Goal: Task Accomplishment & Management: Use online tool/utility

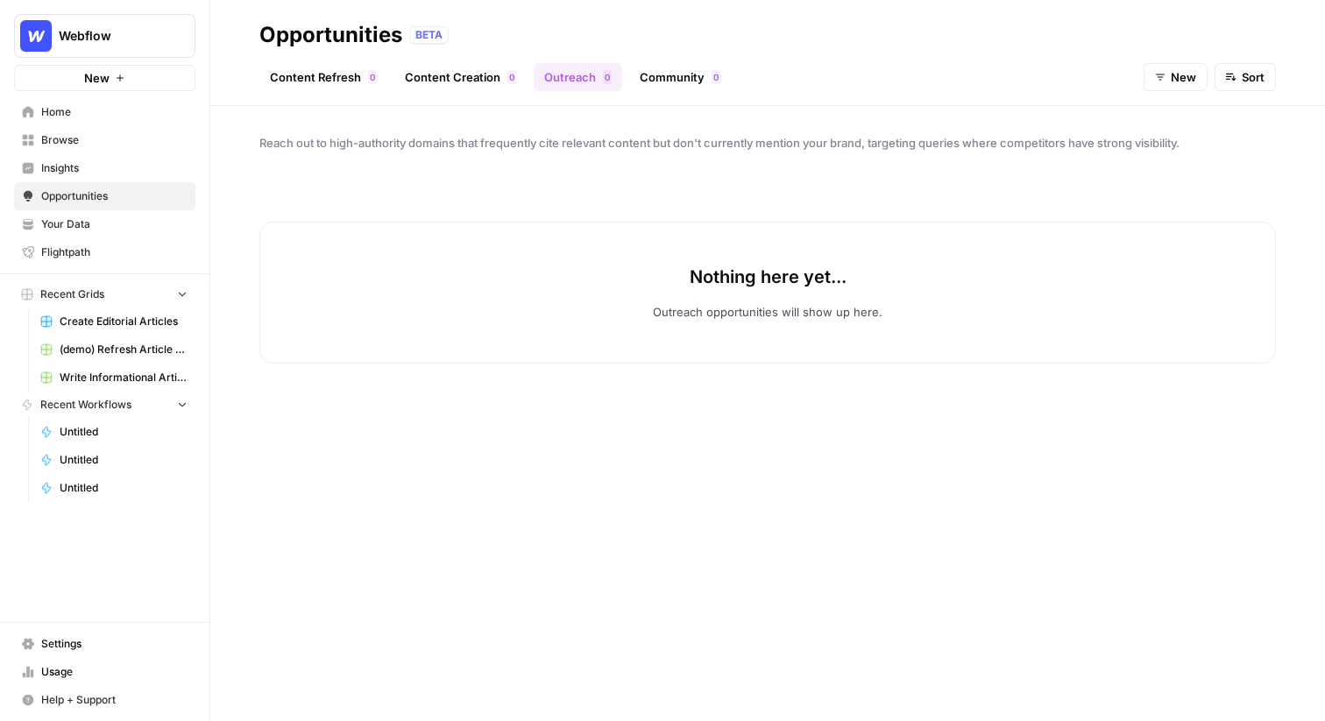
click at [96, 30] on span "Webflow" at bounding box center [112, 36] width 106 height 18
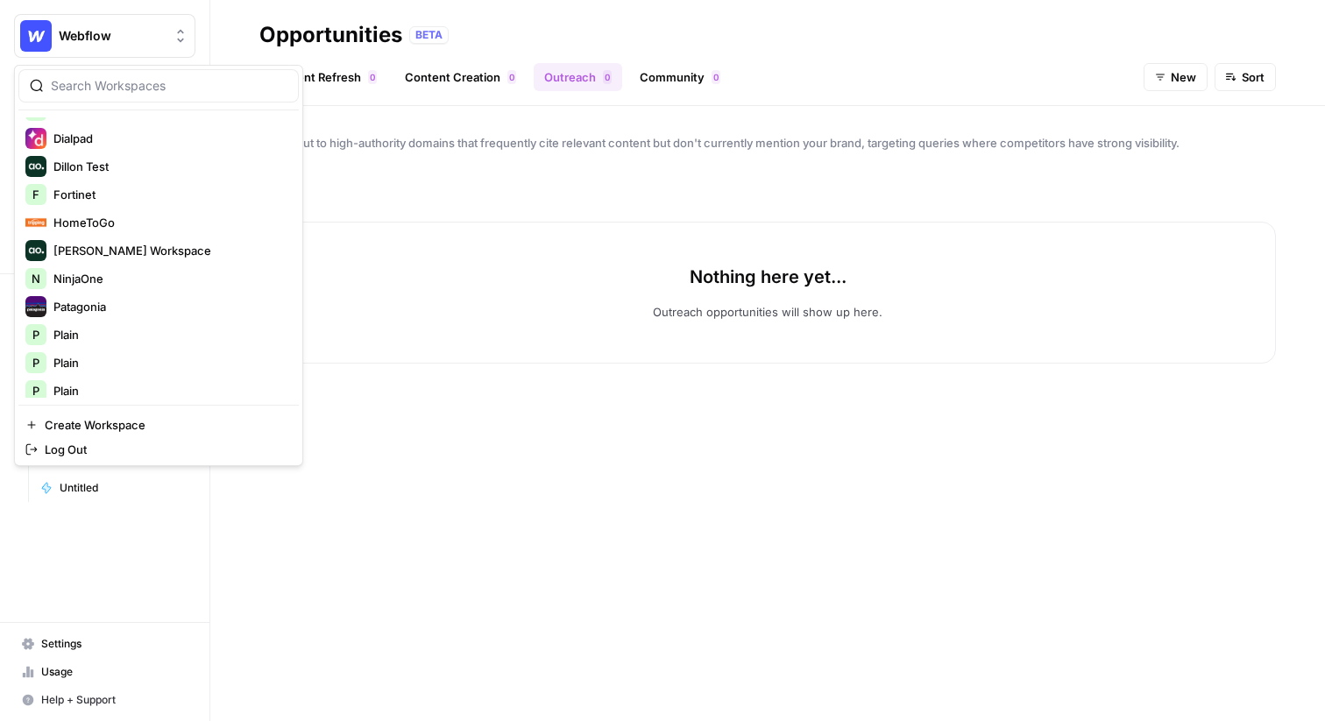
scroll to position [344, 0]
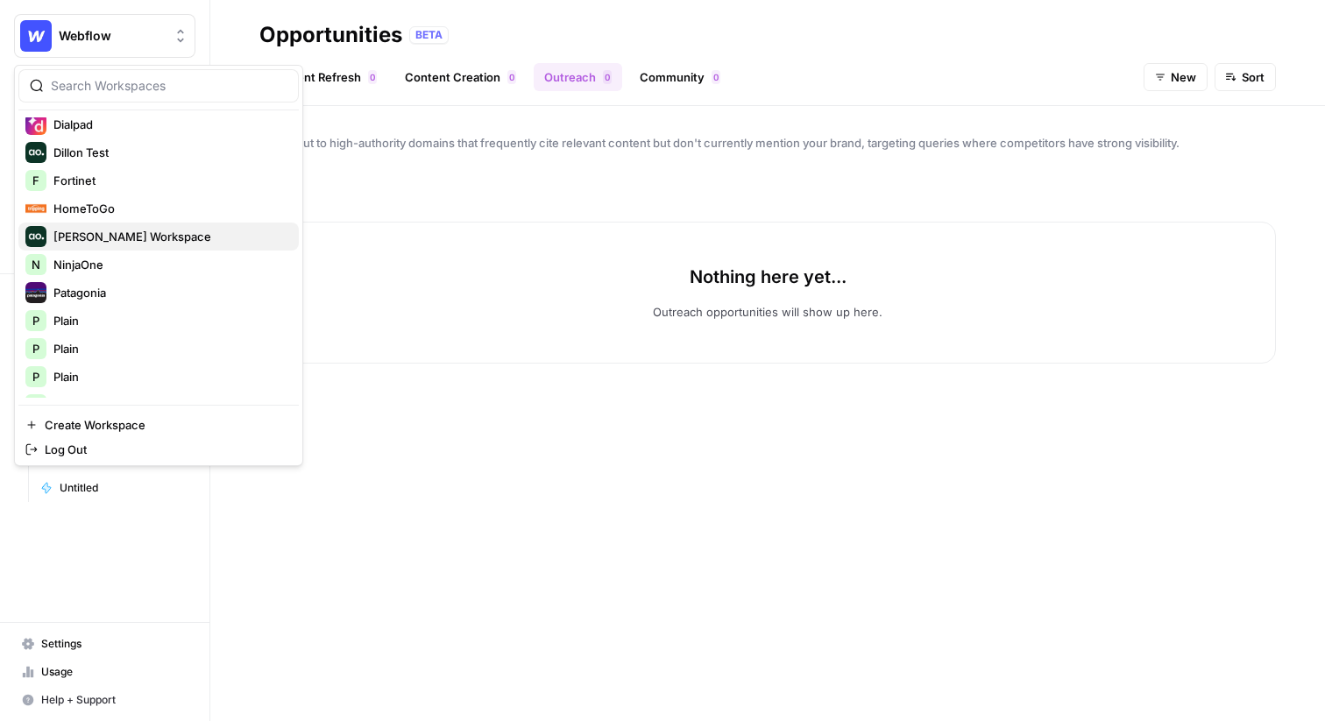
click at [131, 236] on span "Mike Kenler's Workspace" at bounding box center [168, 237] width 231 height 18
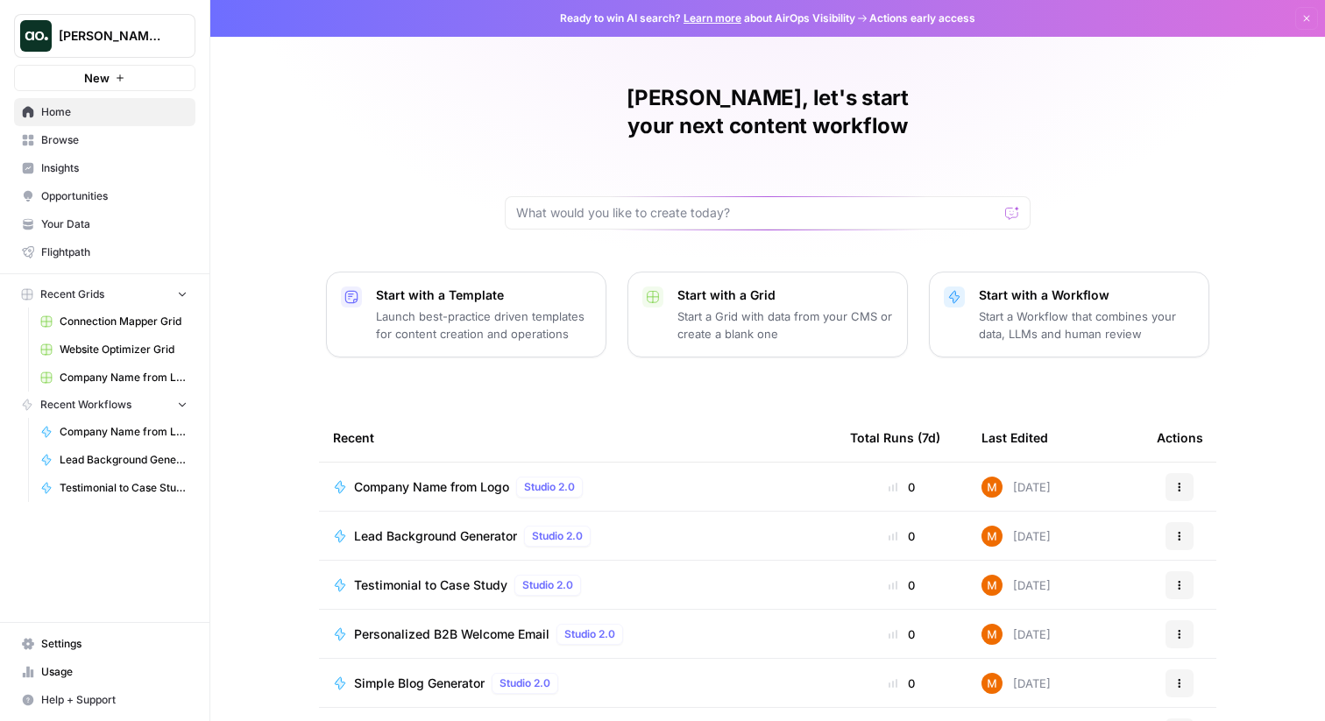
click at [101, 146] on span "Browse" at bounding box center [114, 140] width 146 height 16
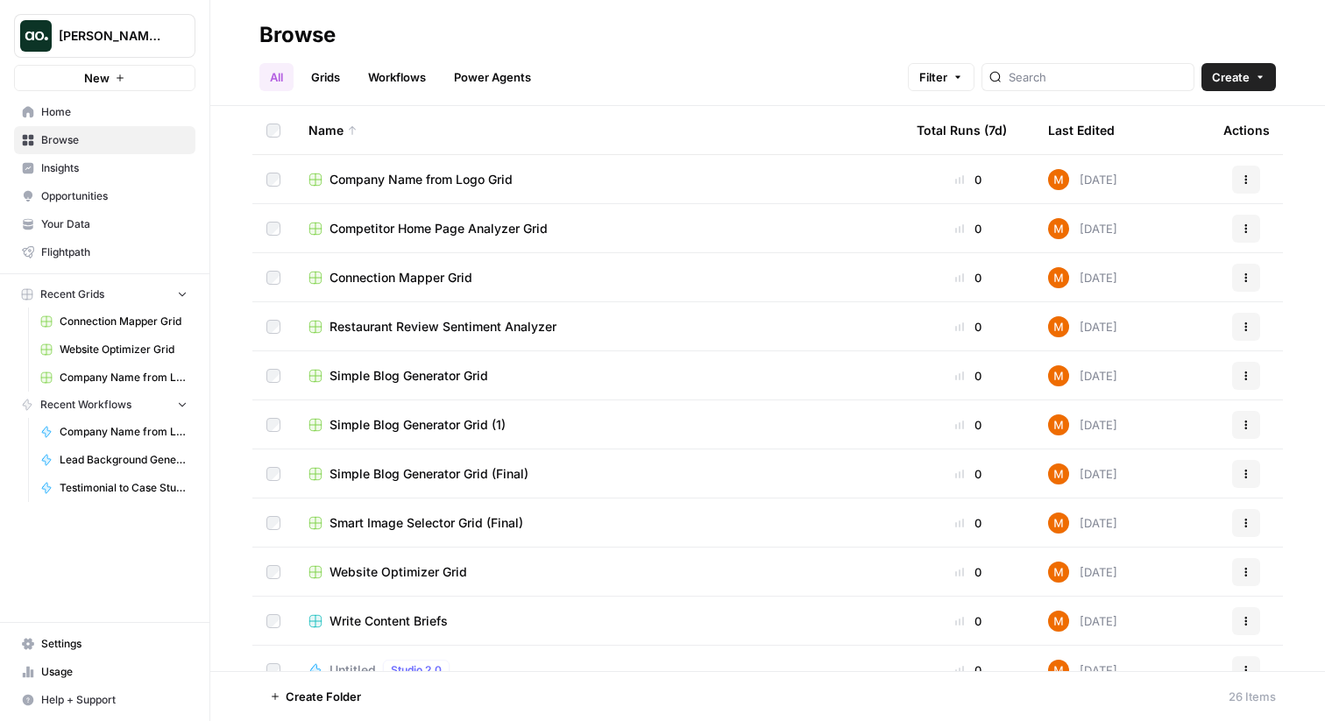
click at [82, 218] on span "Your Data" at bounding box center [114, 224] width 146 height 16
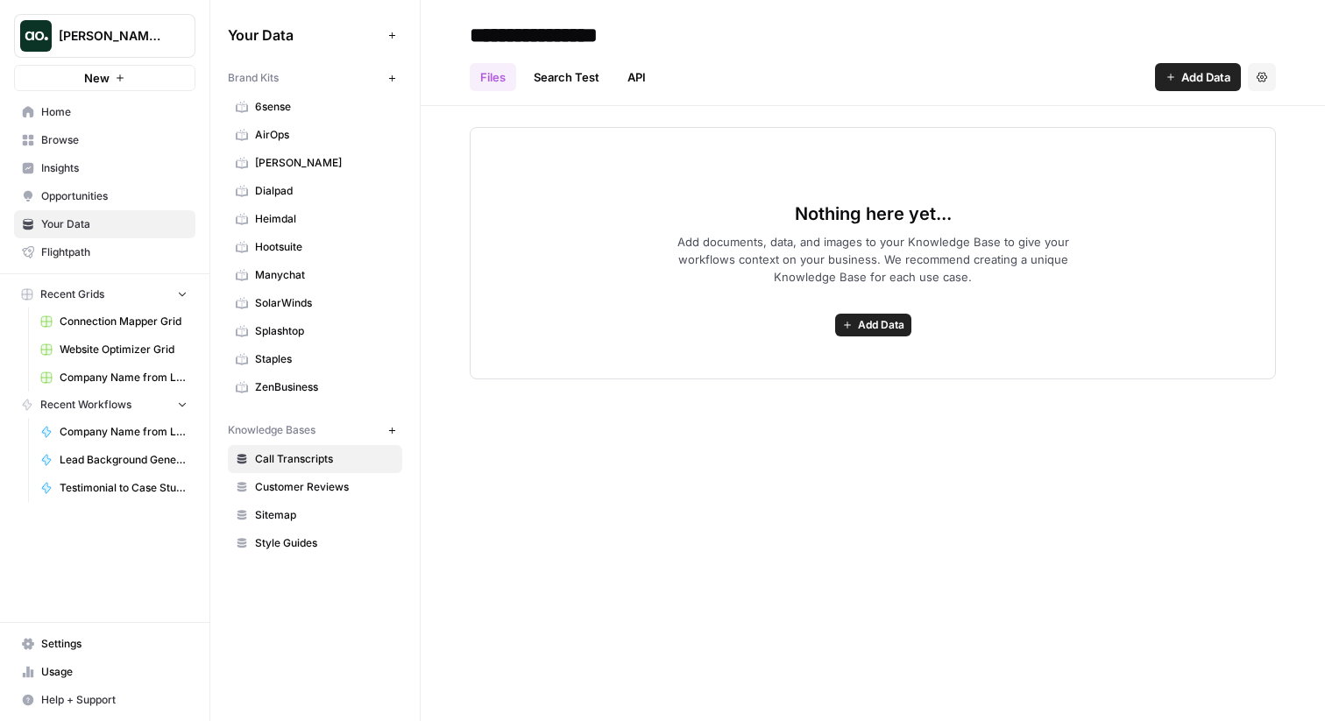
click at [394, 156] on link "Charlotte Tilbury" at bounding box center [315, 163] width 174 height 28
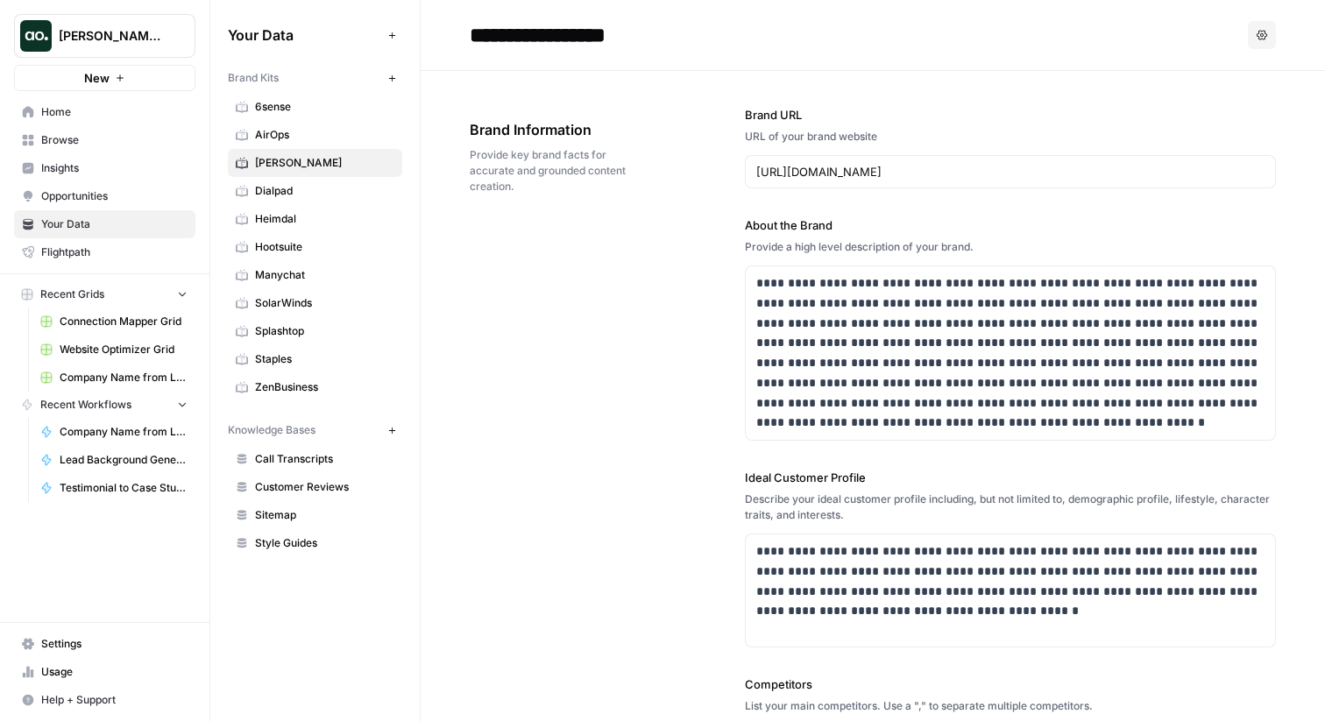
click at [1260, 39] on icon "button" at bounding box center [1262, 35] width 11 height 10
click at [1215, 123] on span "Delete" at bounding box center [1226, 116] width 56 height 18
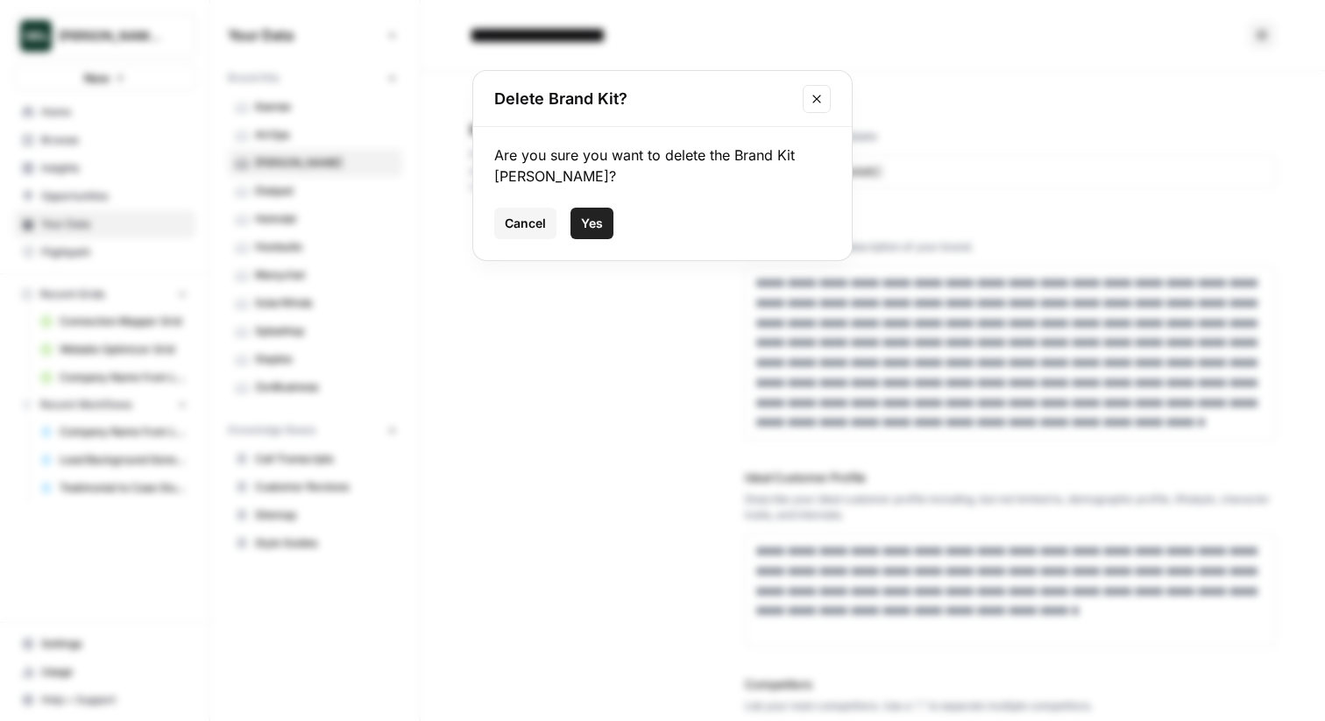
click at [599, 227] on span "Yes" at bounding box center [592, 224] width 22 height 18
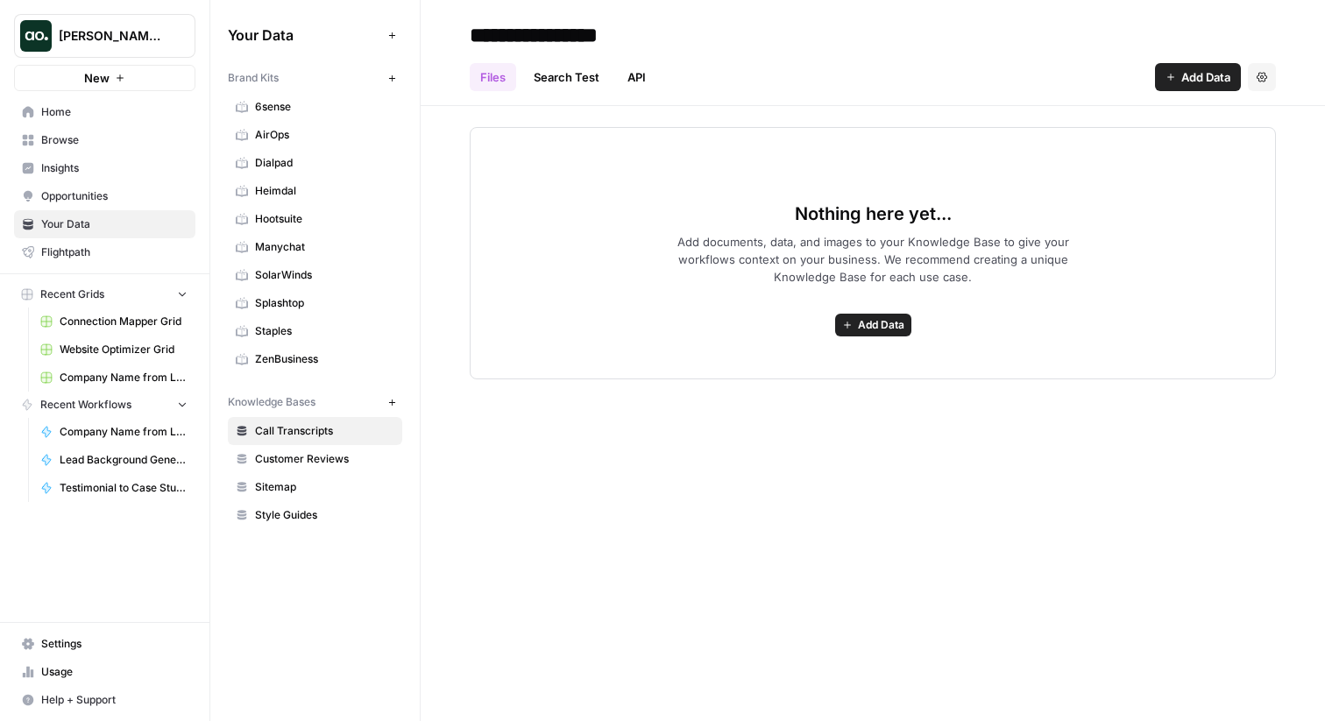
click at [392, 129] on span "AirOps" at bounding box center [324, 135] width 139 height 16
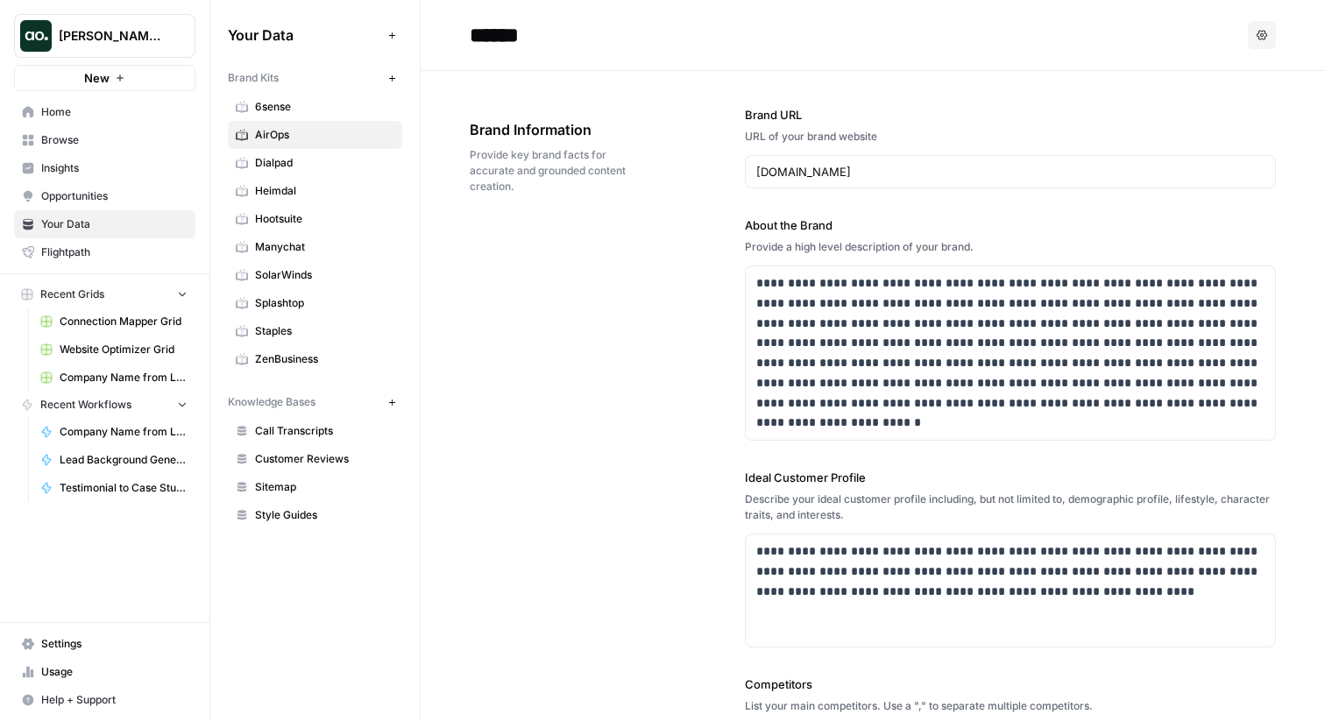
click at [1270, 25] on button "Options" at bounding box center [1262, 35] width 28 height 28
click at [1239, 124] on span "Delete" at bounding box center [1226, 116] width 56 height 18
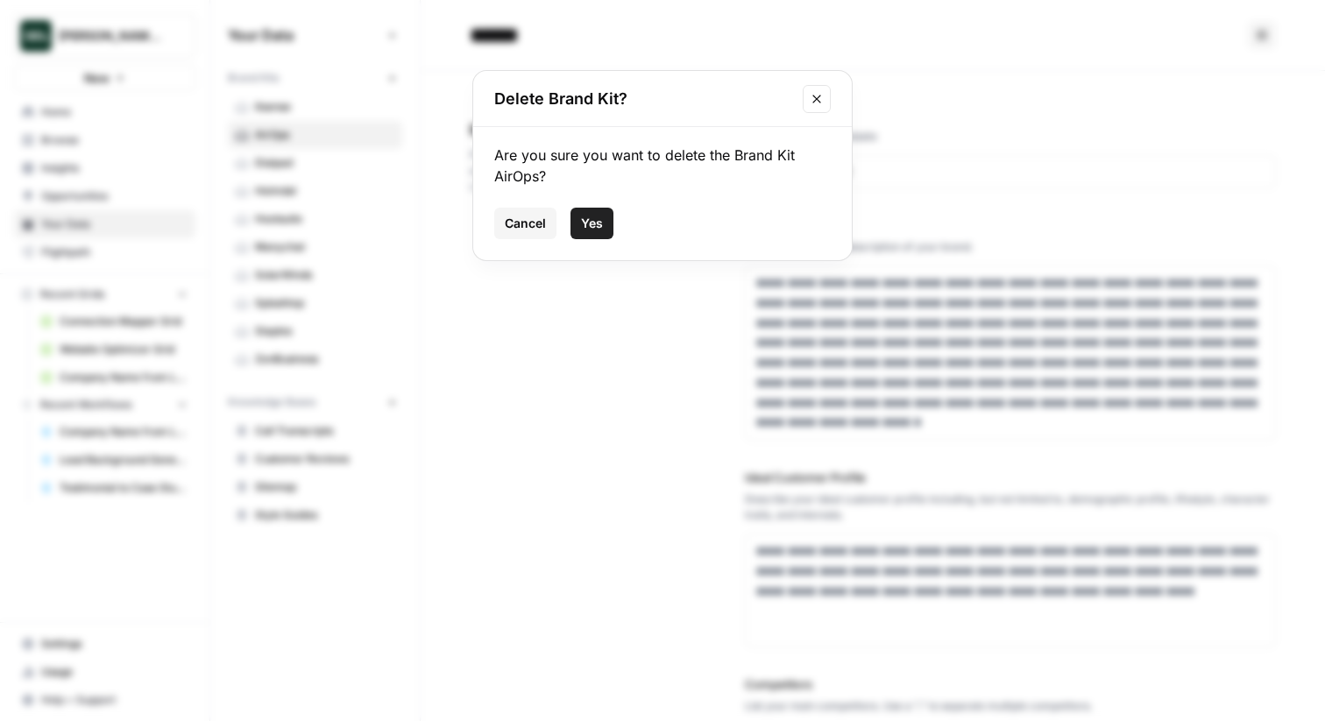
click at [590, 224] on span "Yes" at bounding box center [592, 224] width 22 height 18
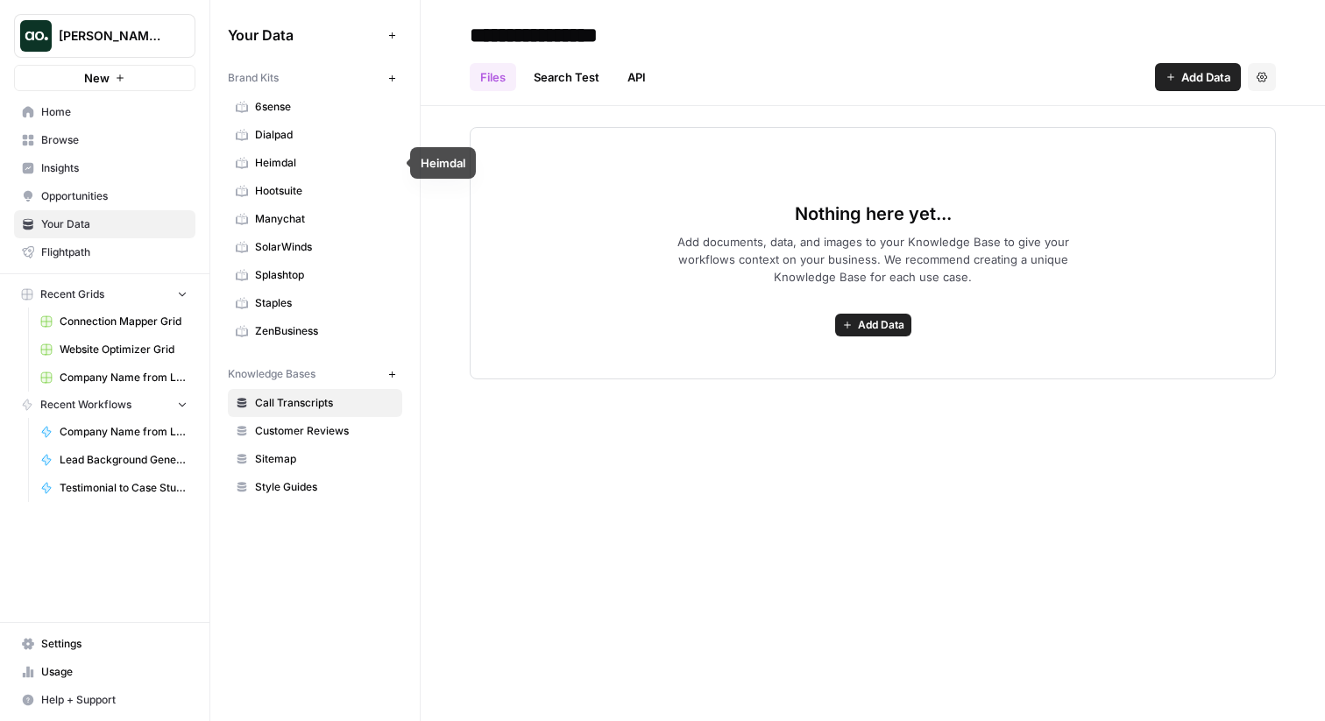
click at [343, 156] on span "Heimdal" at bounding box center [324, 163] width 139 height 16
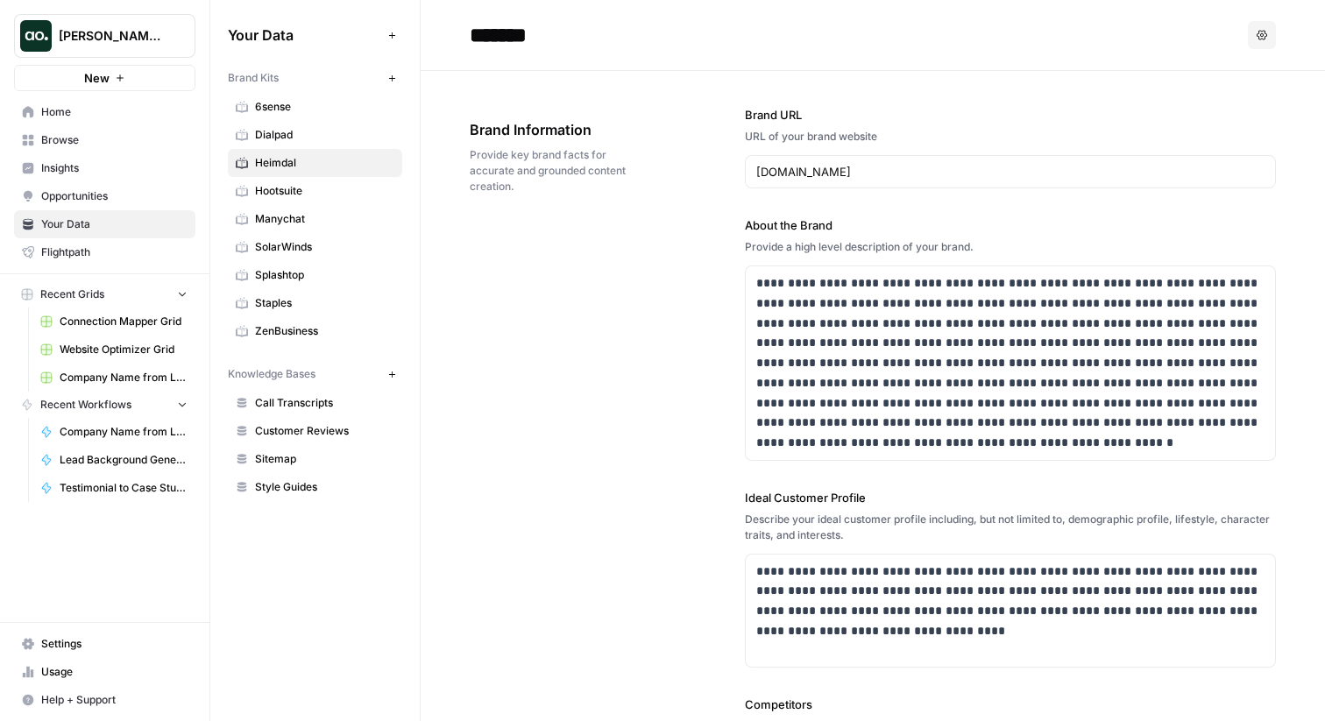
click at [337, 183] on span "Hootsuite" at bounding box center [324, 191] width 139 height 16
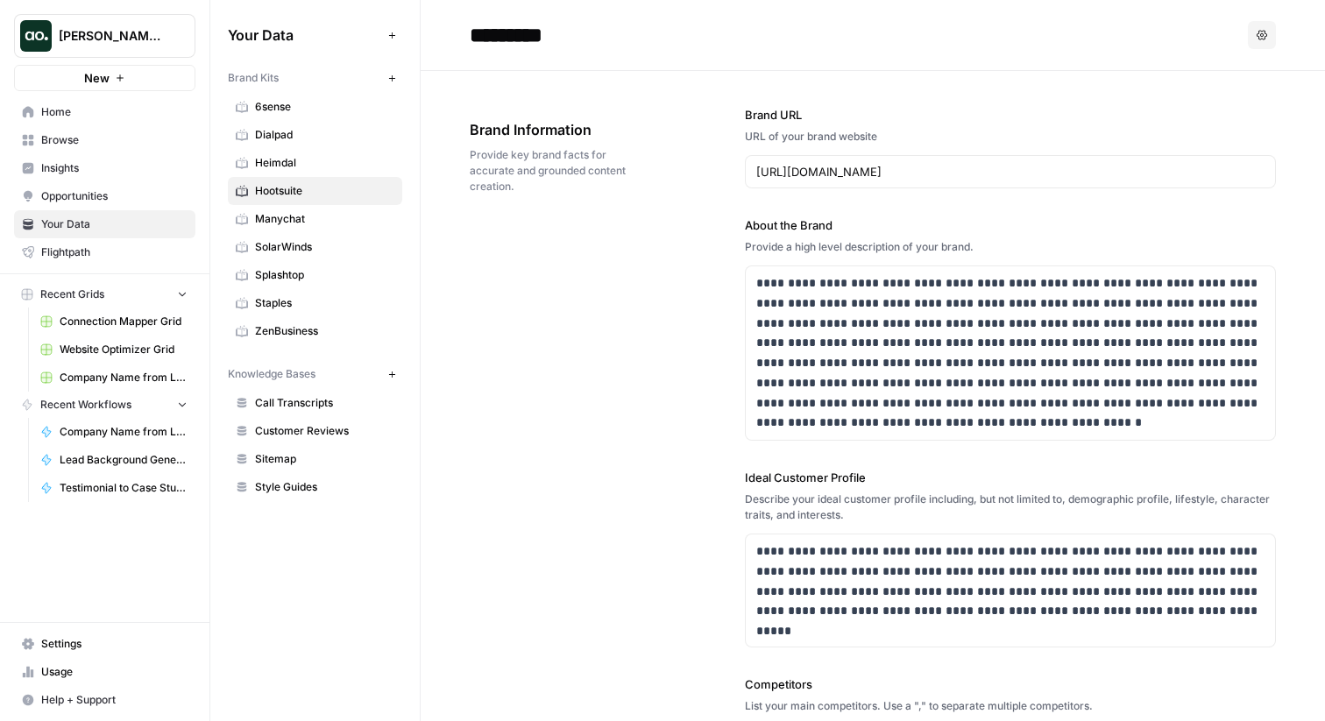
click at [319, 224] on span "Manychat" at bounding box center [324, 219] width 139 height 16
click at [313, 246] on span "SolarWinds" at bounding box center [324, 247] width 139 height 16
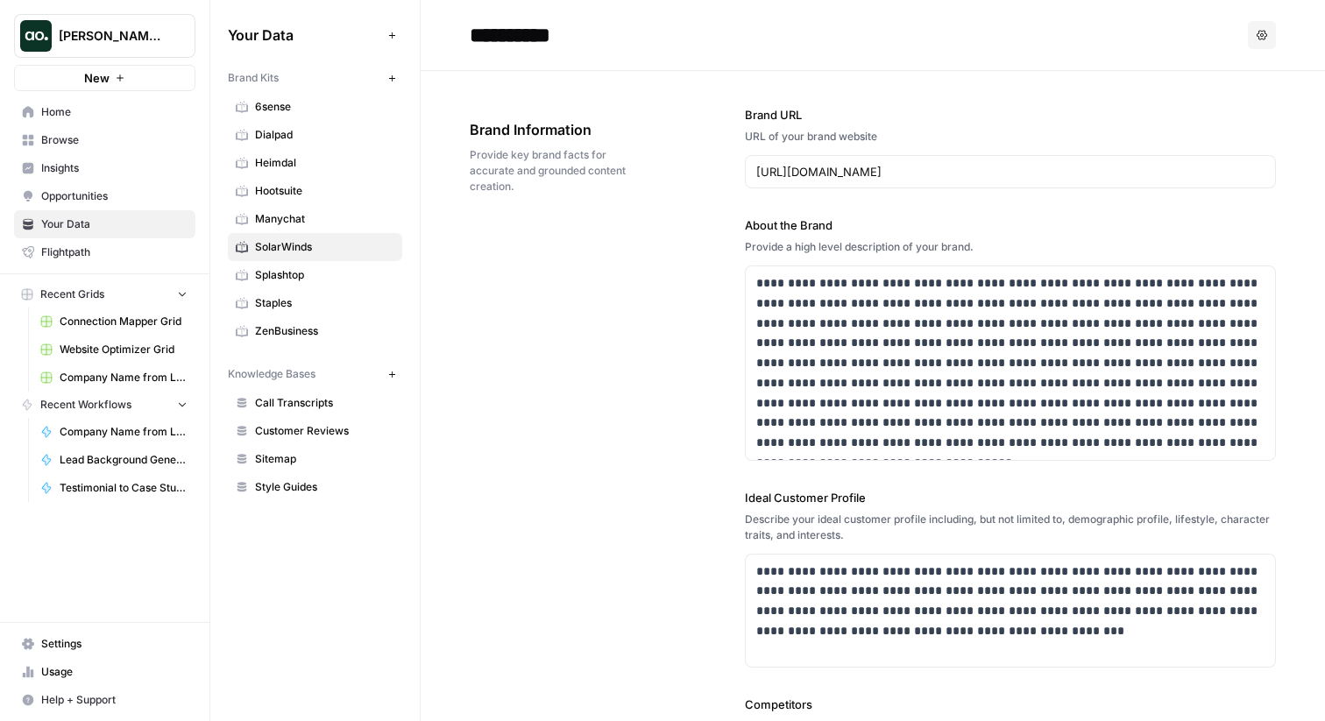
click at [1260, 35] on icon "button" at bounding box center [1262, 35] width 11 height 10
click at [1232, 117] on span "Delete" at bounding box center [1226, 116] width 56 height 18
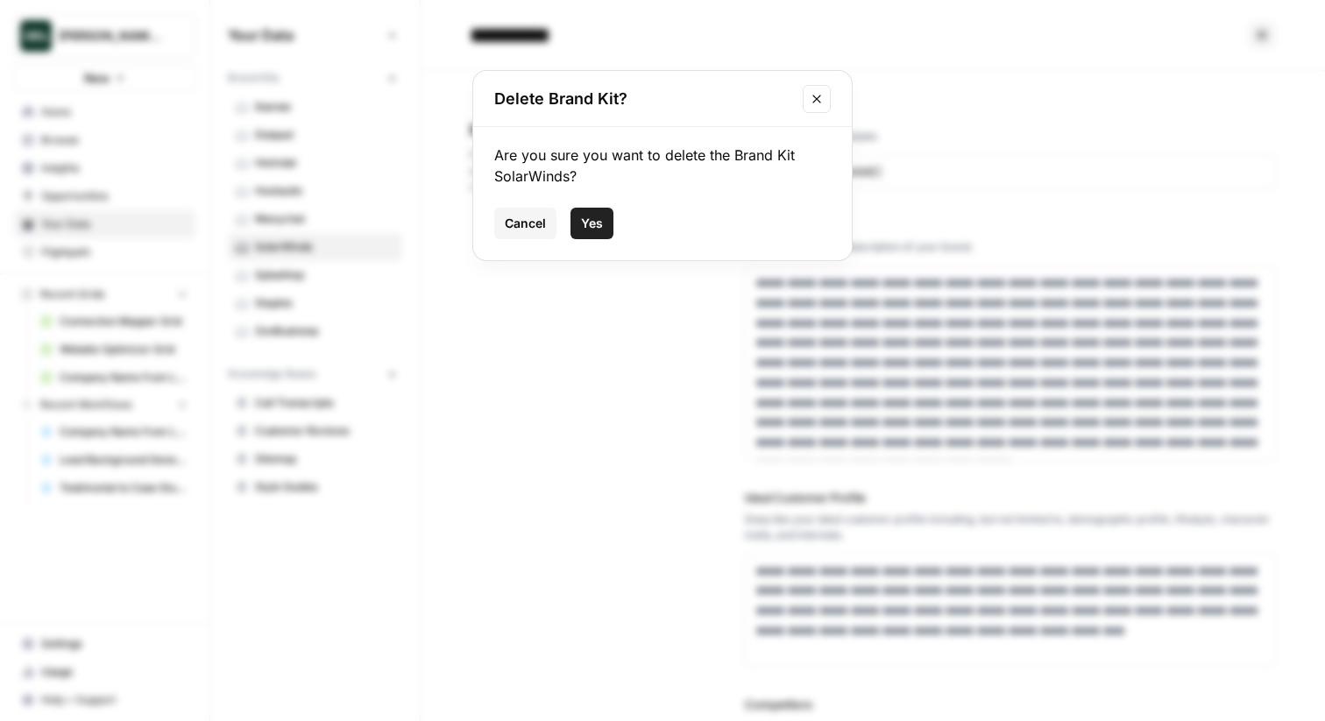
click at [591, 225] on span "Yes" at bounding box center [592, 224] width 22 height 18
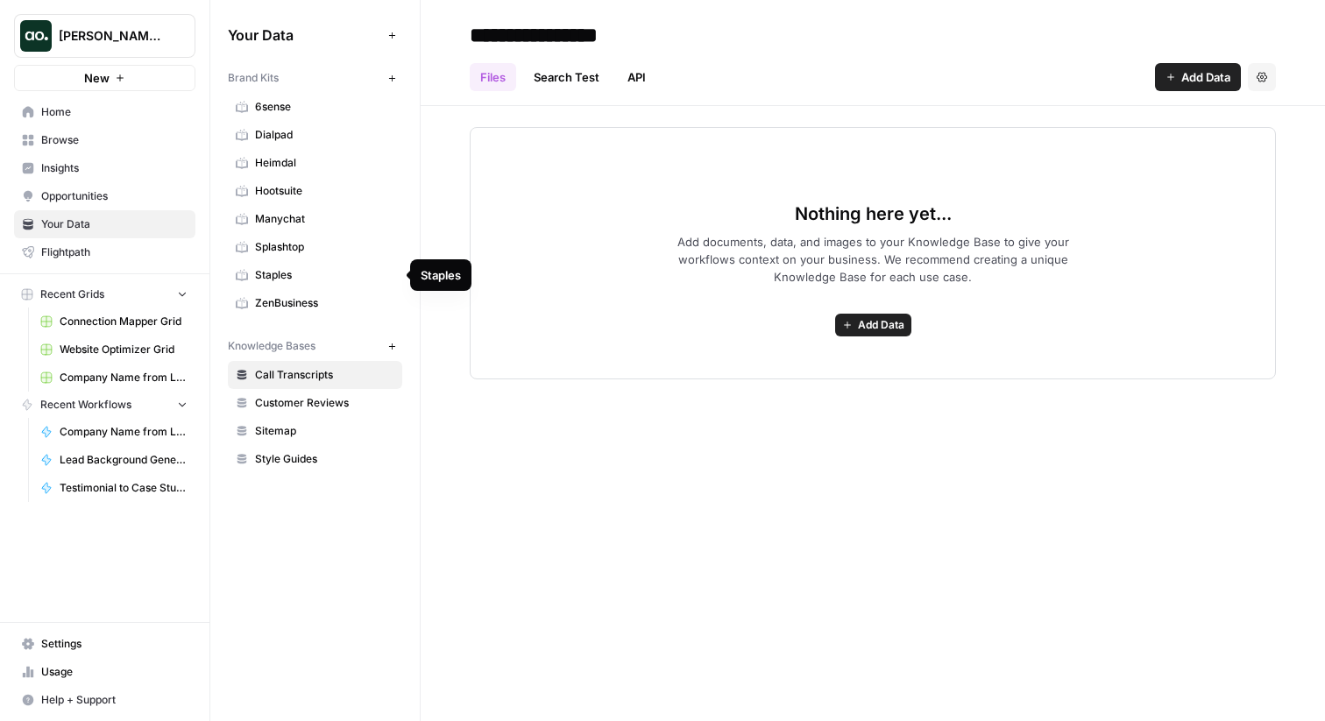
click at [334, 266] on link "Staples" at bounding box center [315, 275] width 174 height 28
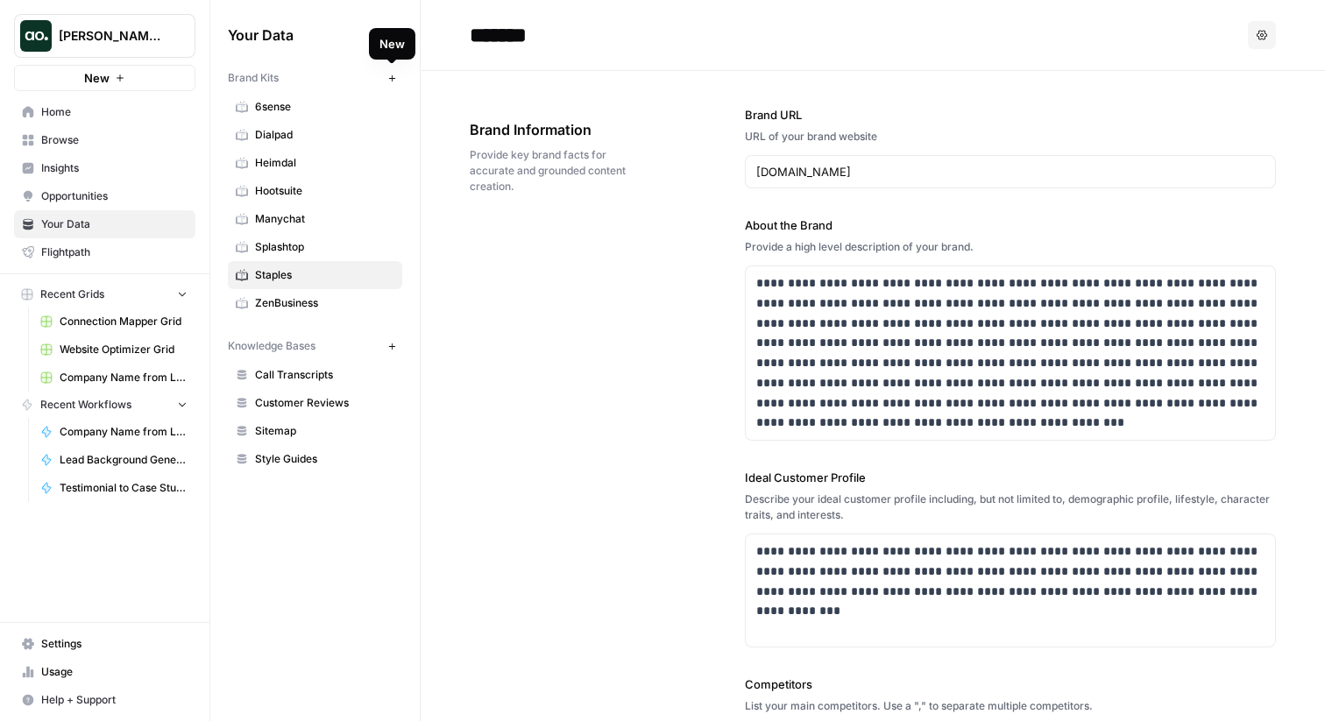
click at [392, 84] on button "New" at bounding box center [391, 77] width 21 height 21
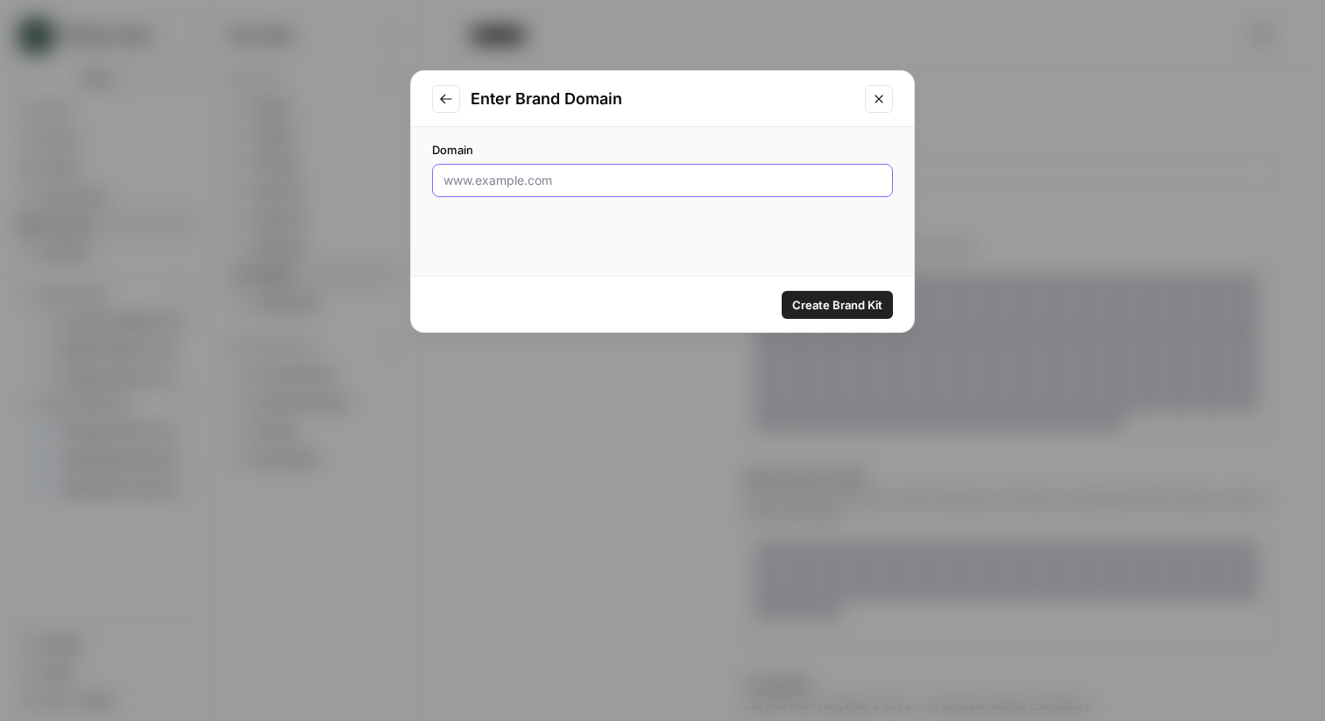
click at [630, 181] on input "Domain" at bounding box center [663, 181] width 438 height 18
type input "jgwentworth.com"
click button "Create Brand Kit" at bounding box center [837, 305] width 111 height 28
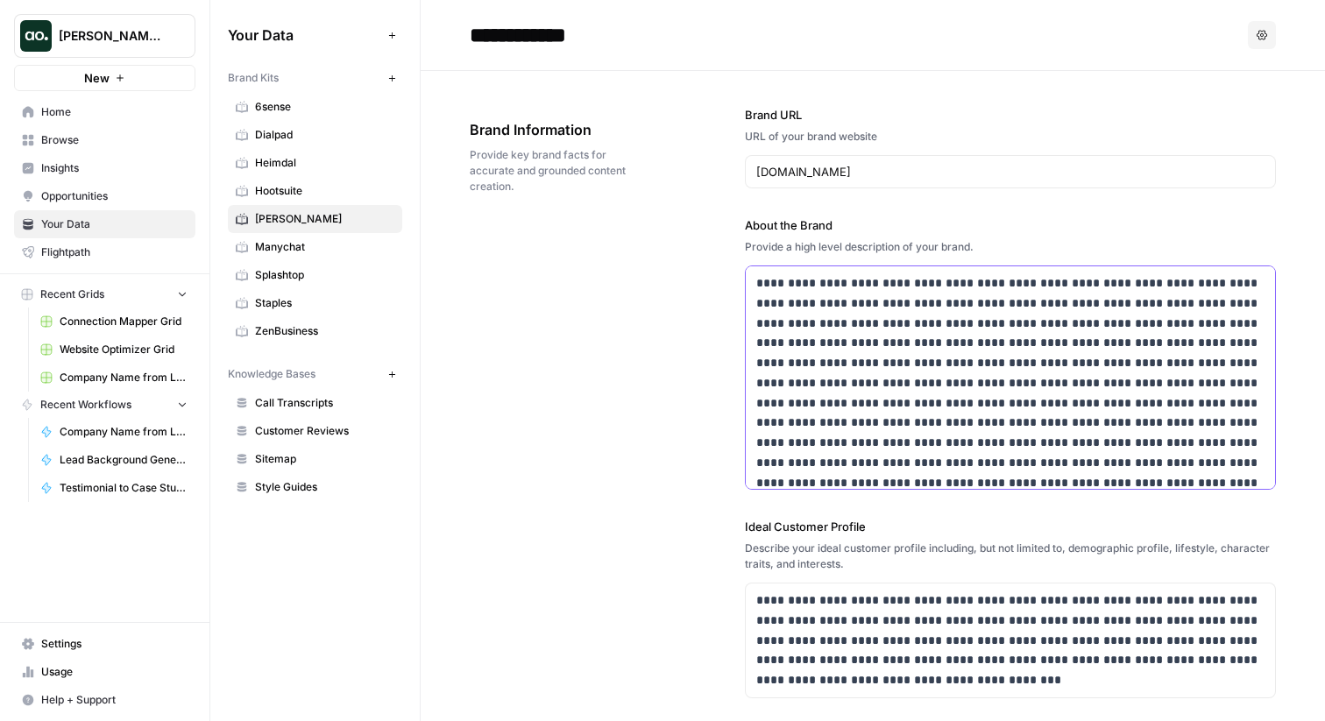
click at [920, 272] on div "**********" at bounding box center [1010, 382] width 529 height 233
click at [915, 292] on p "**********" at bounding box center [1010, 382] width 508 height 219
click at [908, 285] on p "**********" at bounding box center [1010, 382] width 508 height 219
click at [838, 167] on input "jgwentworth.com" at bounding box center [1010, 172] width 508 height 18
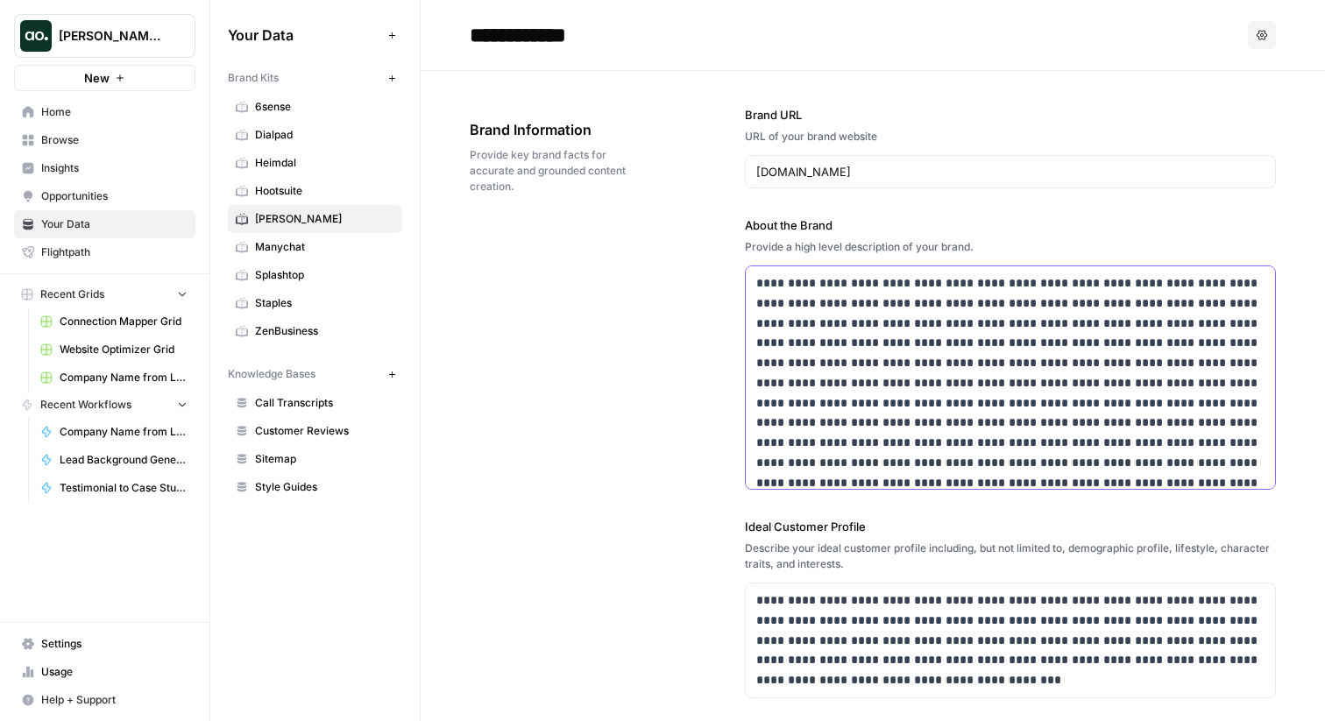
click at [792, 273] on p "**********" at bounding box center [1010, 382] width 508 height 219
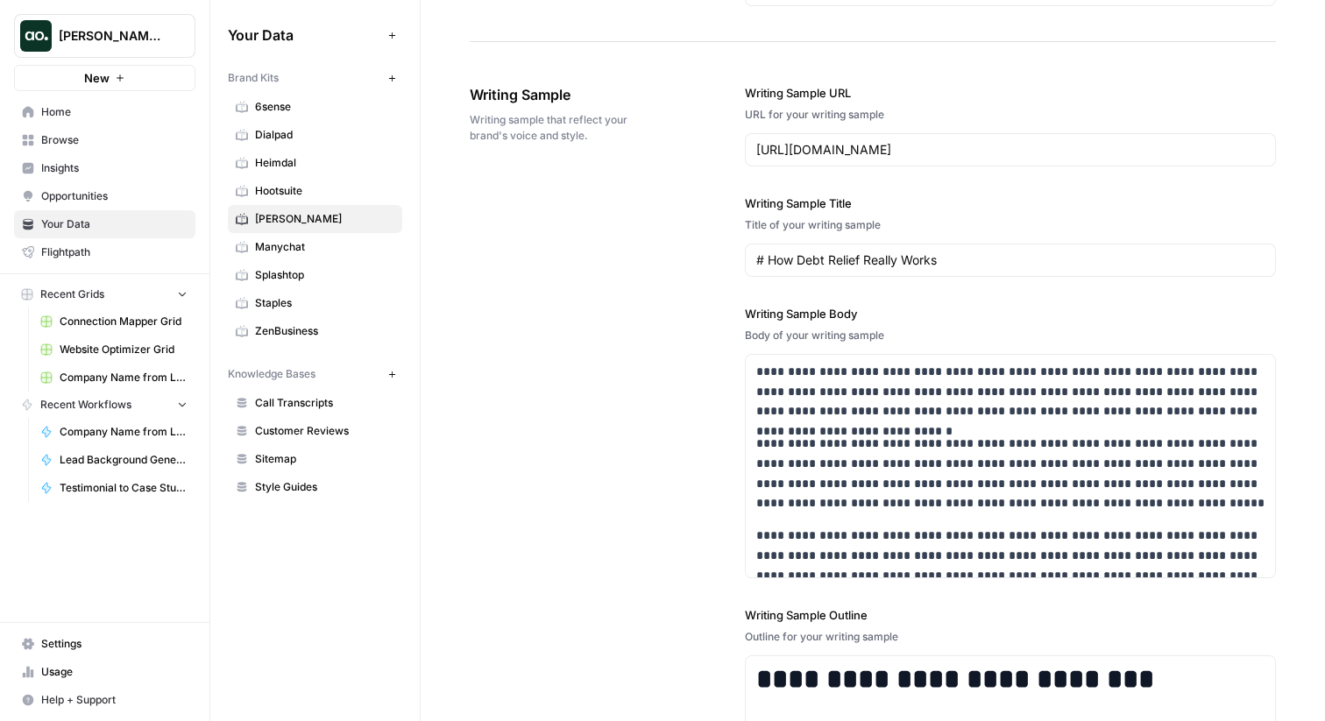
scroll to position [2047, 0]
click at [319, 369] on div "Knowledge Bases" at bounding box center [304, 374] width 153 height 16
click at [300, 398] on span "Call Transcripts" at bounding box center [324, 403] width 139 height 16
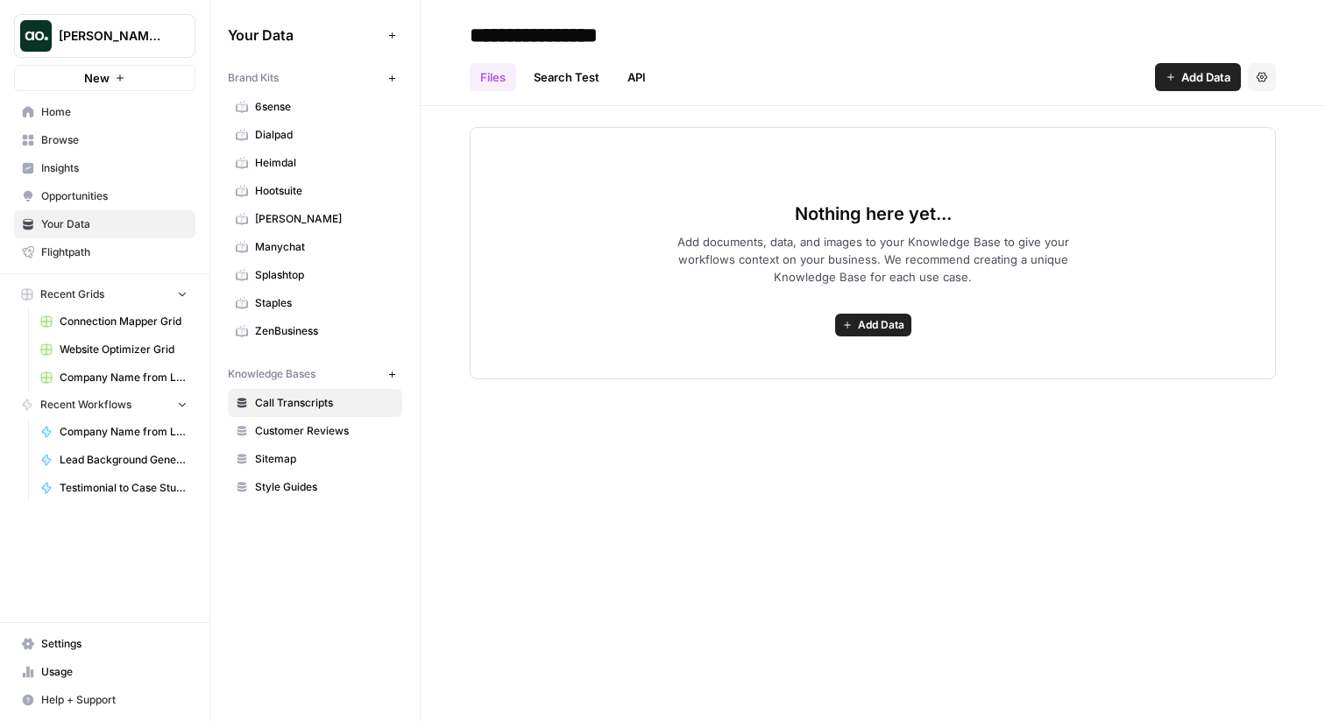
click at [297, 418] on link "Customer Reviews" at bounding box center [315, 431] width 174 height 28
click at [285, 454] on span "Sitemap" at bounding box center [324, 459] width 139 height 16
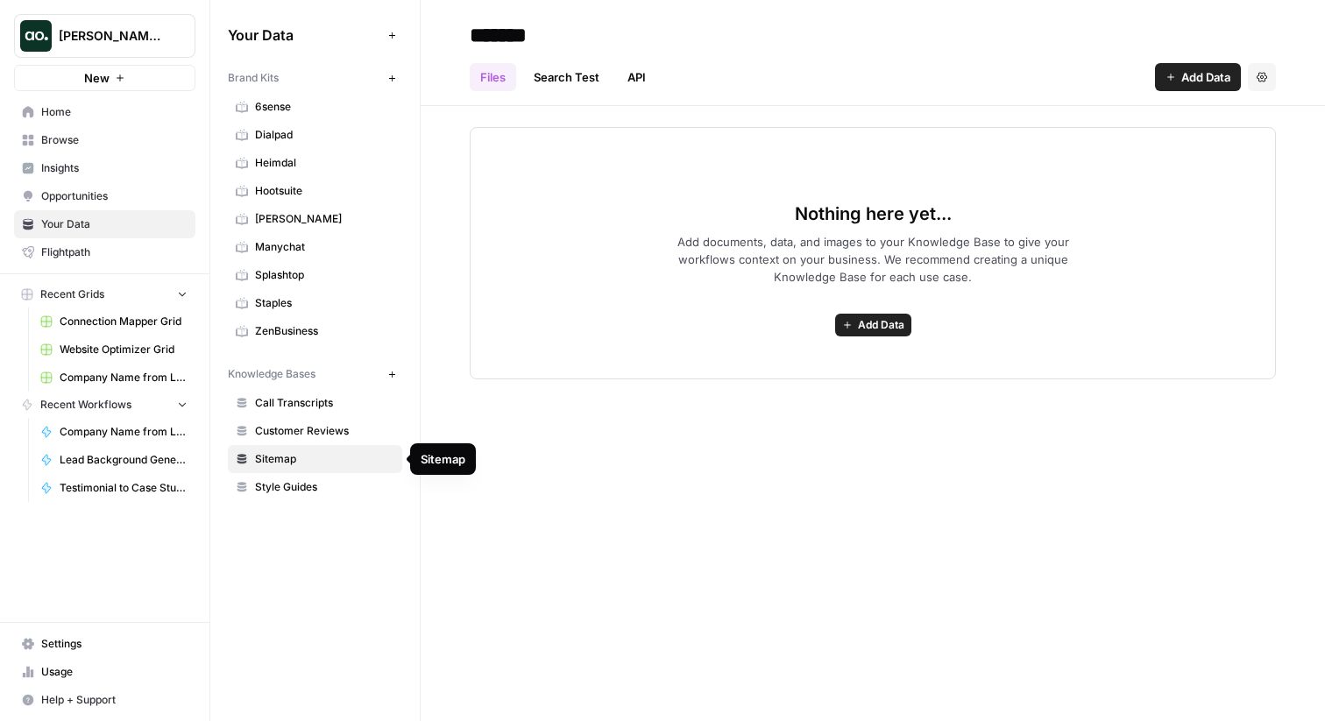
click at [293, 484] on span "Style Guides" at bounding box center [324, 487] width 139 height 16
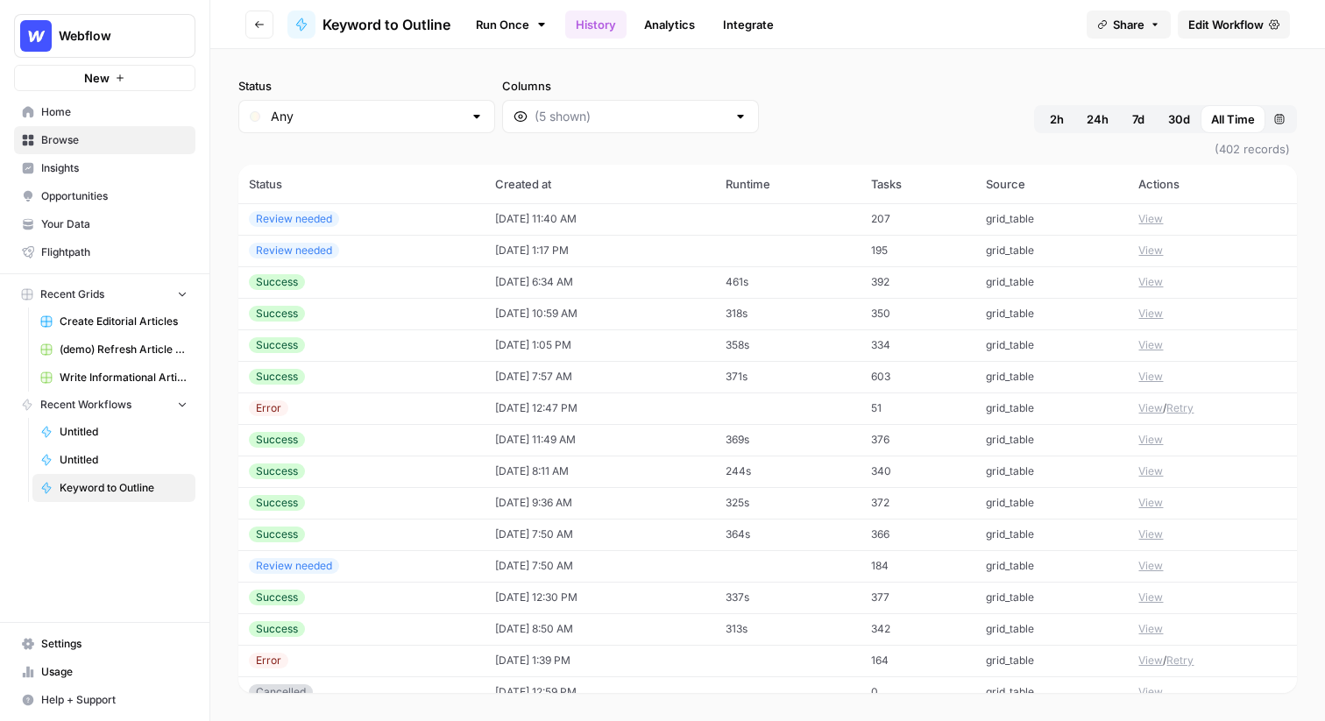
click at [102, 324] on span "Create Editorial Articles" at bounding box center [124, 322] width 128 height 16
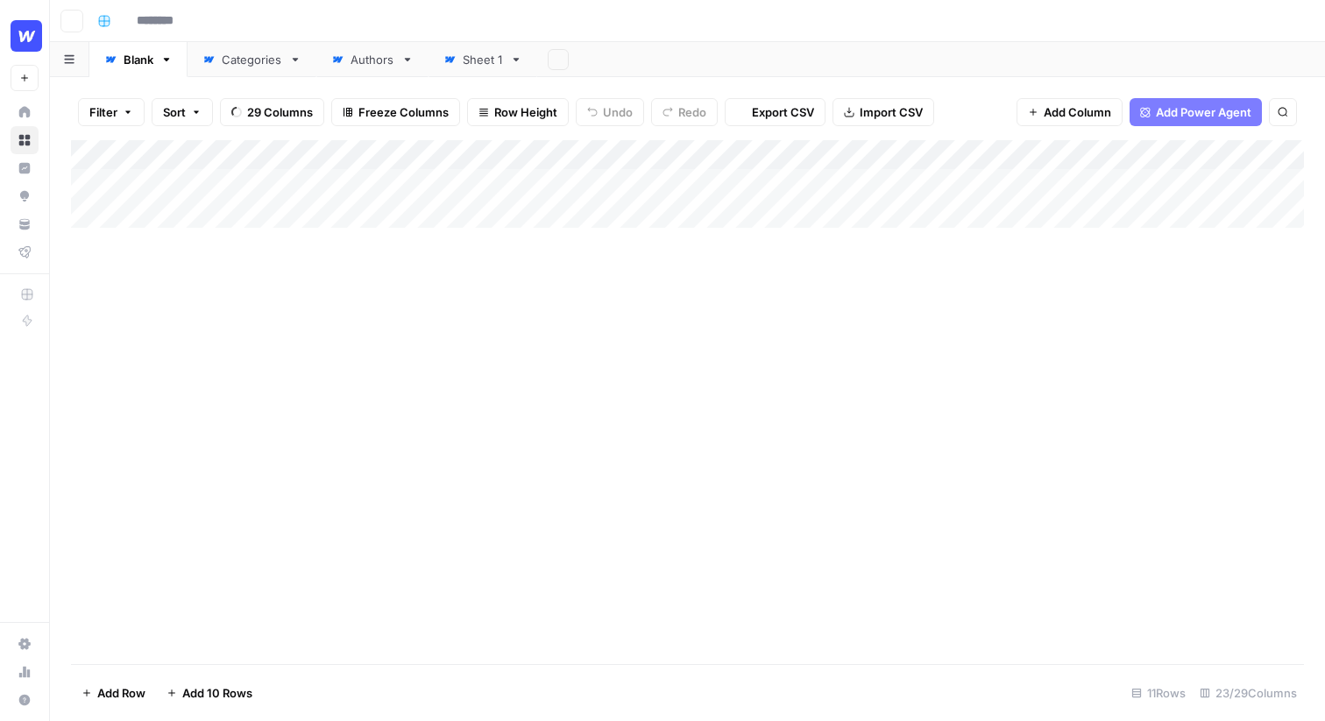
type input "**********"
click at [248, 18] on input "**********" at bounding box center [207, 21] width 156 height 28
click at [328, 22] on div "**********" at bounding box center [698, 21] width 1217 height 28
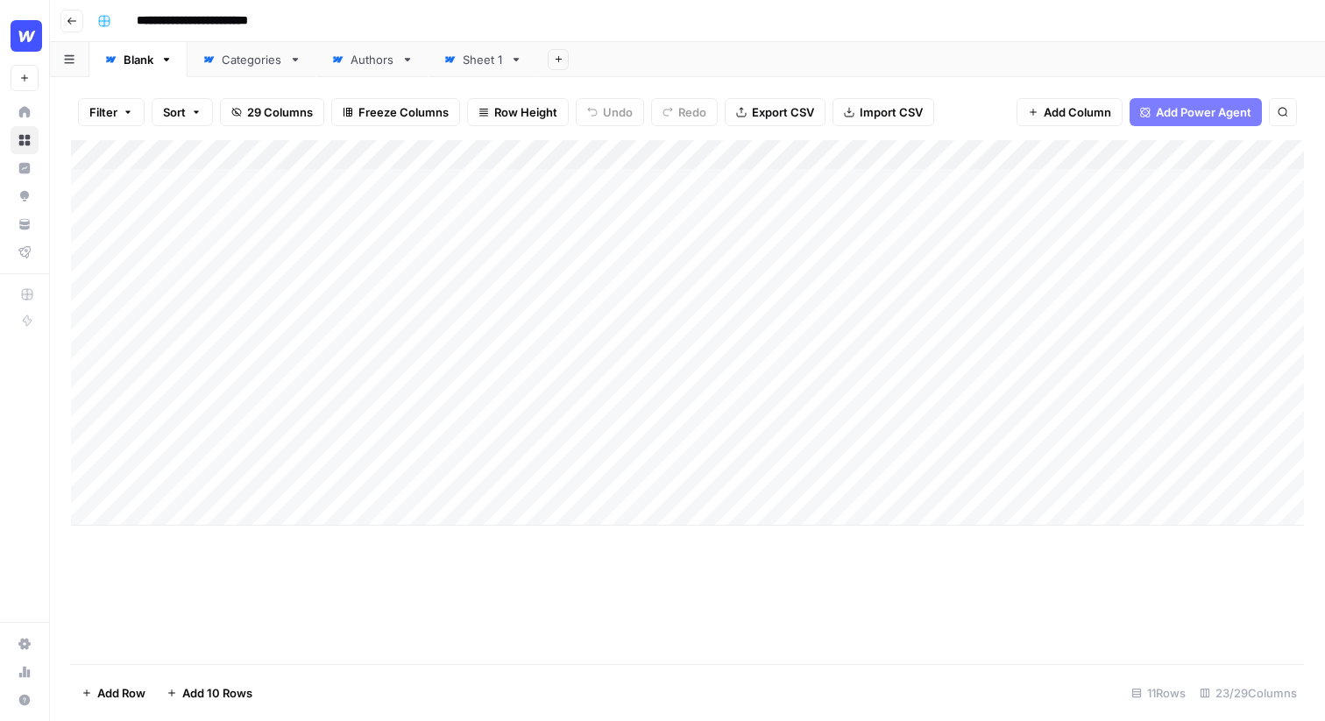
click at [177, 181] on div "Add Column" at bounding box center [687, 333] width 1233 height 386
click at [184, 200] on div "Add Column" at bounding box center [687, 333] width 1233 height 386
click at [175, 238] on div "Add Column" at bounding box center [687, 333] width 1233 height 386
click at [1140, 181] on div "Add Column" at bounding box center [687, 333] width 1233 height 386
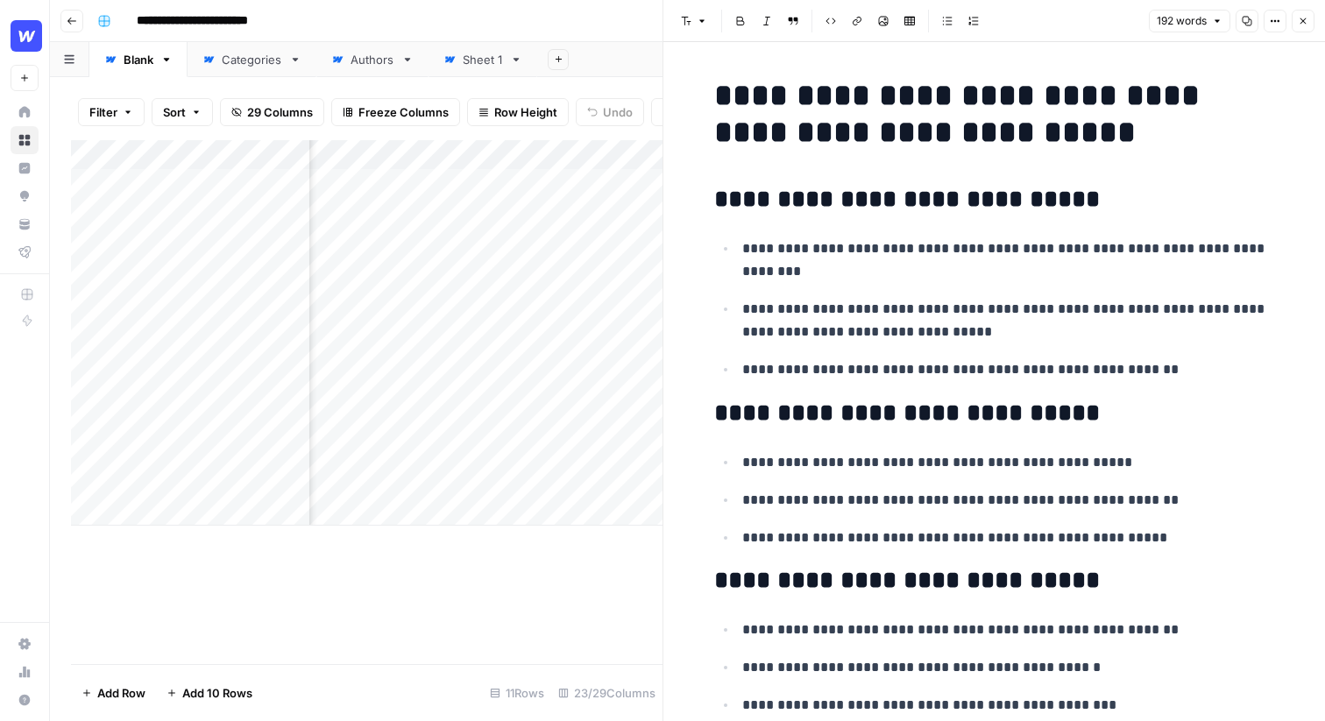
click at [1074, 207] on h2 "**********" at bounding box center [994, 200] width 561 height 28
drag, startPoint x: 1071, startPoint y: 295, endPoint x: 873, endPoint y: 295, distance: 198.1
click at [873, 295] on ul "**********" at bounding box center [994, 309] width 561 height 145
drag, startPoint x: 913, startPoint y: 353, endPoint x: 780, endPoint y: 345, distance: 133.5
click at [780, 345] on ul "**********" at bounding box center [994, 309] width 561 height 145
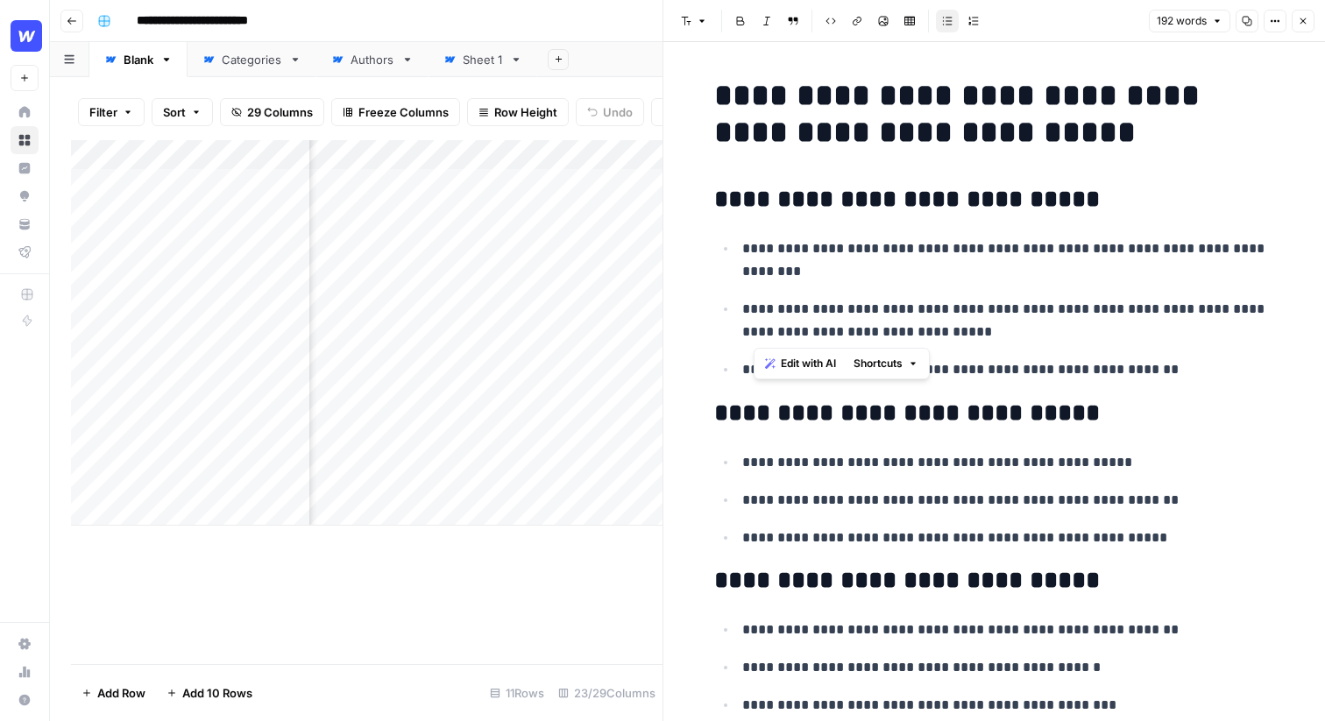
drag, startPoint x: 798, startPoint y: 344, endPoint x: 748, endPoint y: 326, distance: 52.9
click at [748, 326] on ul "**********" at bounding box center [994, 309] width 561 height 145
click at [901, 273] on p "**********" at bounding box center [1008, 261] width 533 height 46
click at [1304, 18] on icon "button" at bounding box center [1303, 21] width 11 height 11
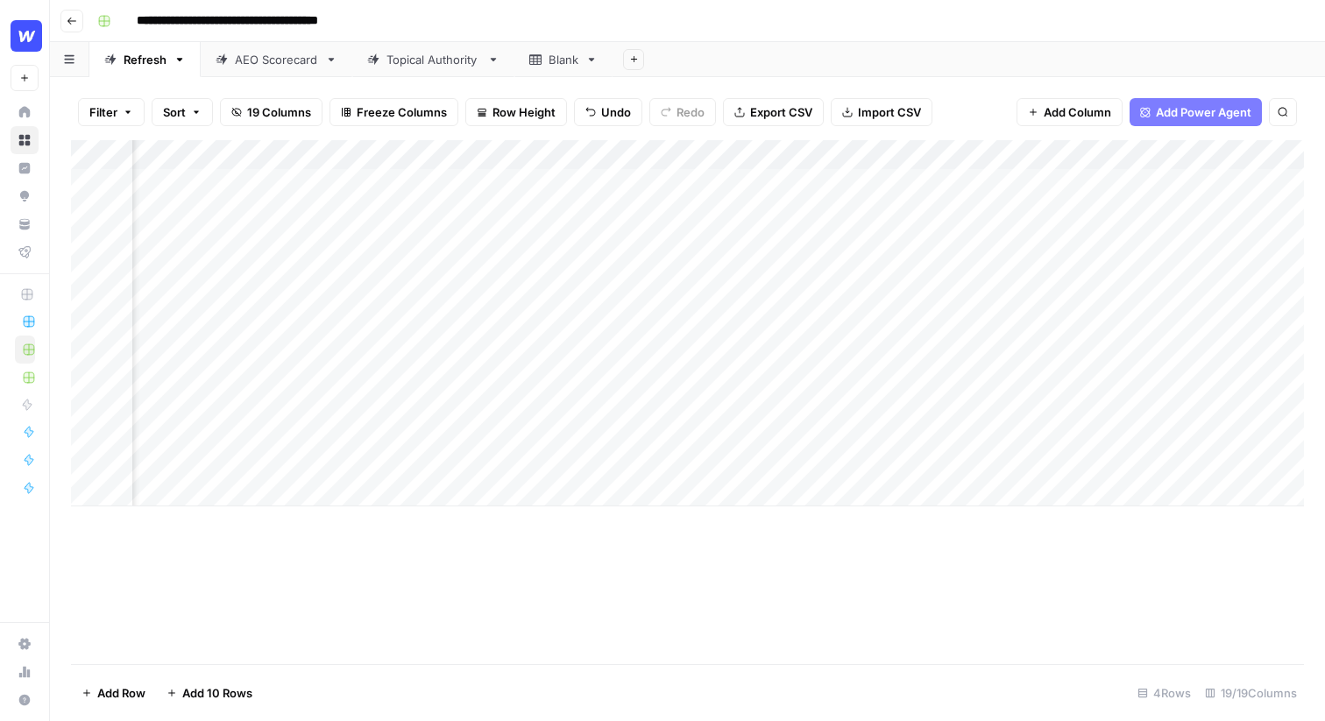
scroll to position [0, 1206]
click at [864, 185] on div "Add Column" at bounding box center [687, 323] width 1233 height 366
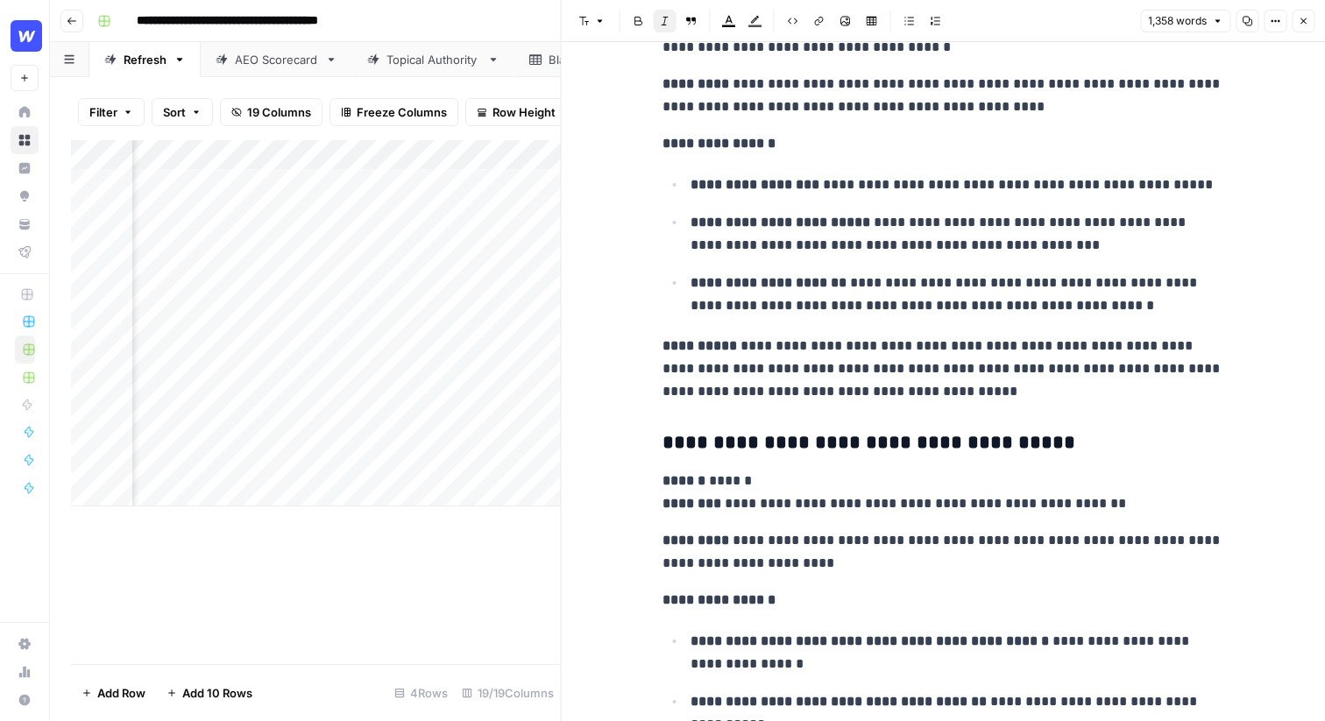
scroll to position [3736, 0]
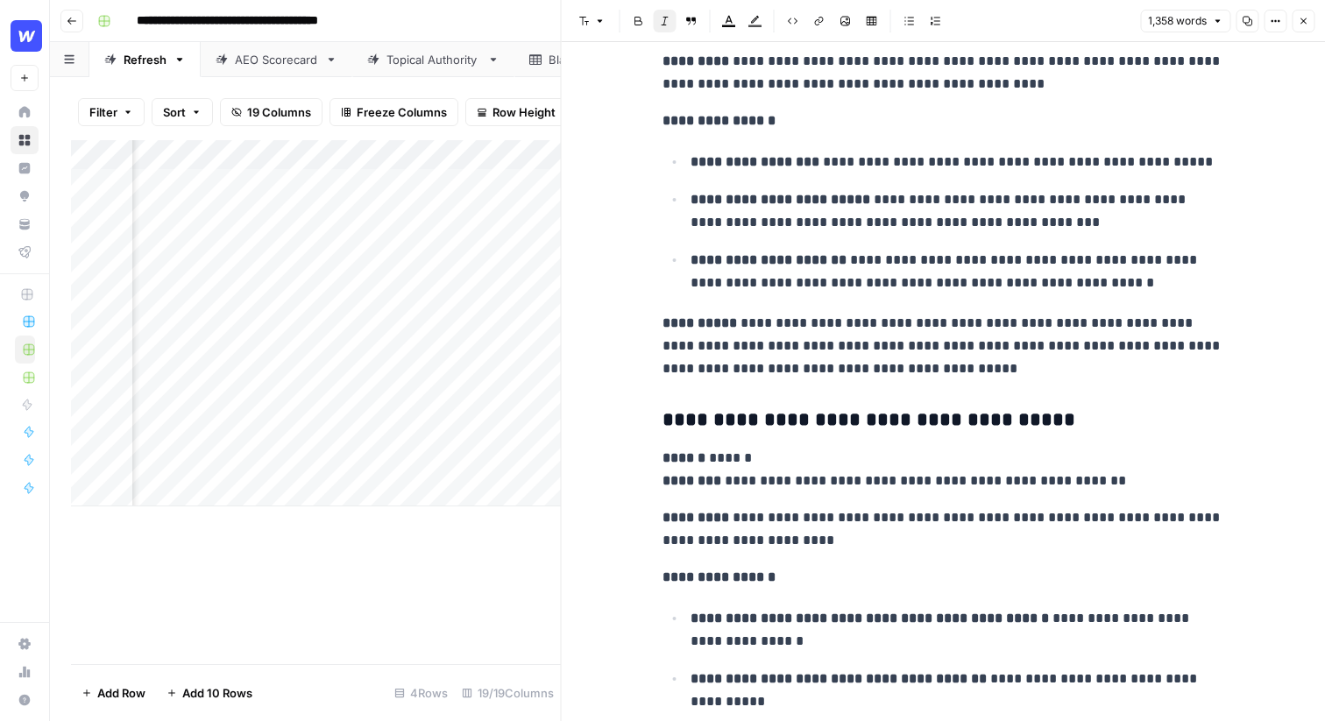
click at [1305, 14] on button "Close" at bounding box center [1303, 21] width 23 height 23
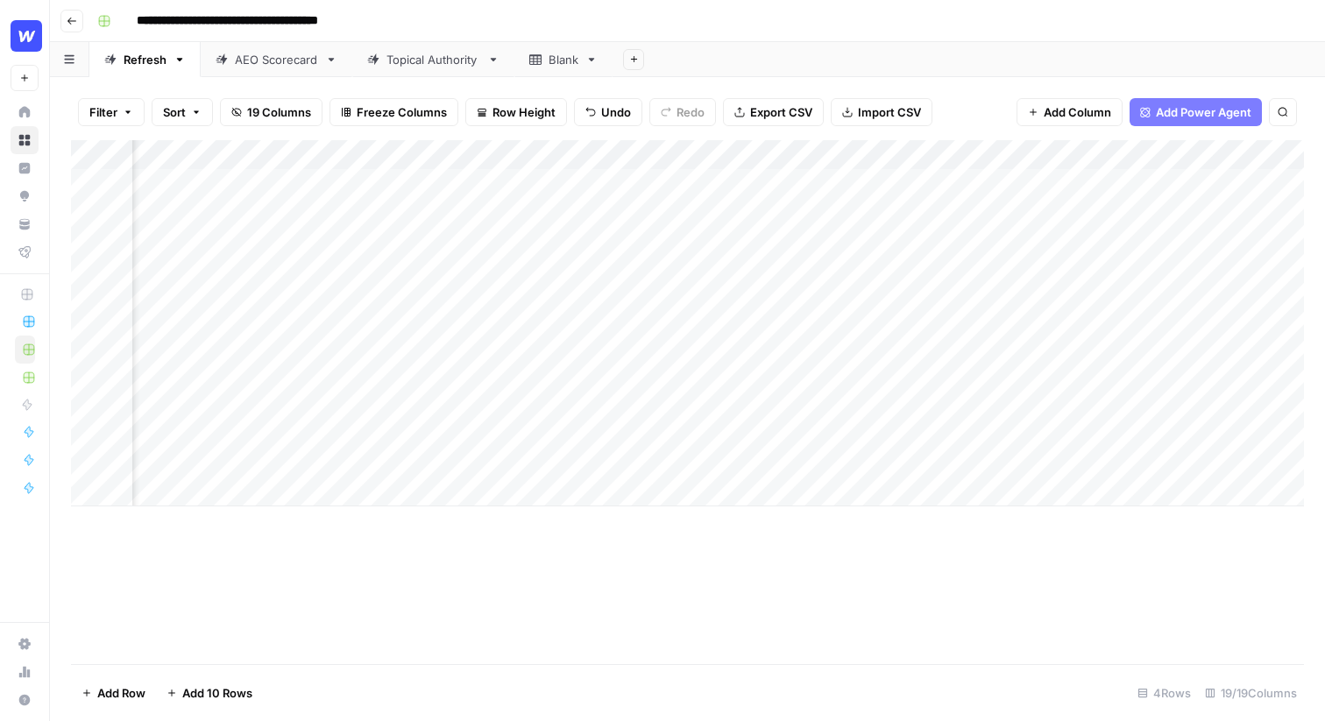
scroll to position [0, 1716]
click at [1084, 151] on div "Add Column" at bounding box center [687, 323] width 1233 height 366
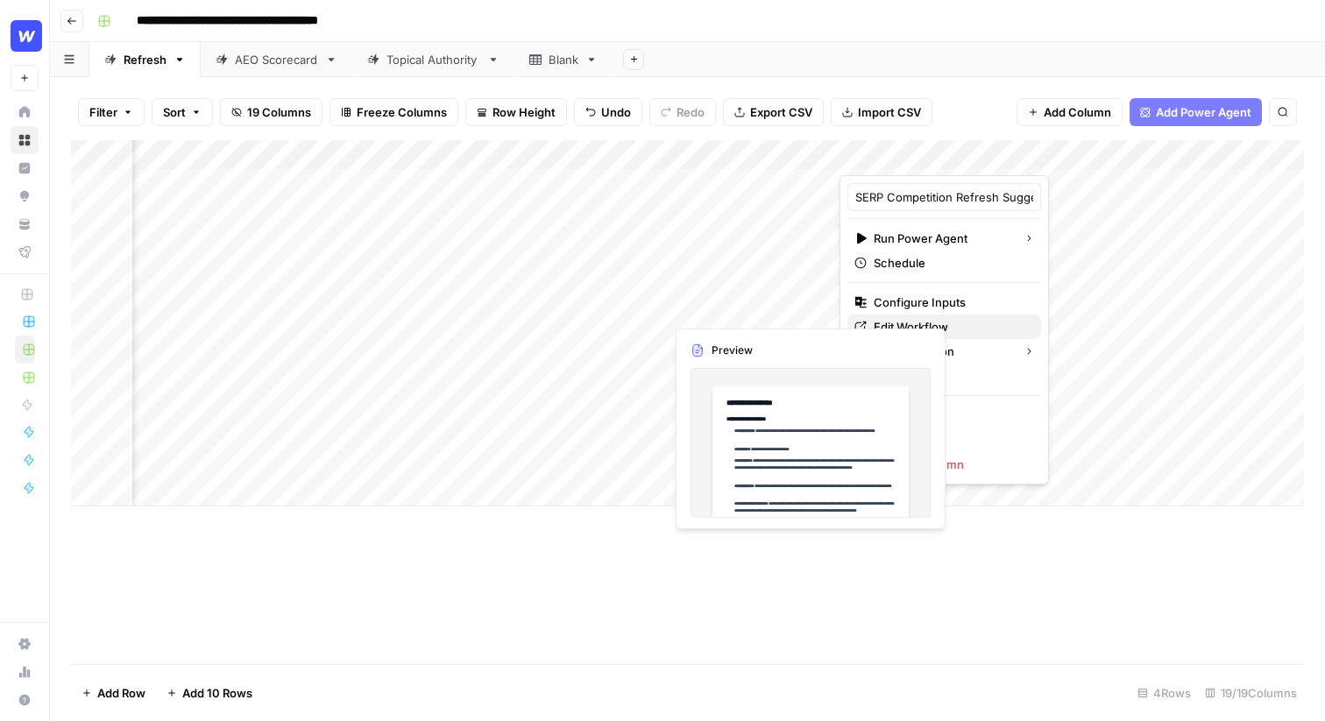
click at [891, 326] on span "Edit Workflow" at bounding box center [950, 327] width 153 height 18
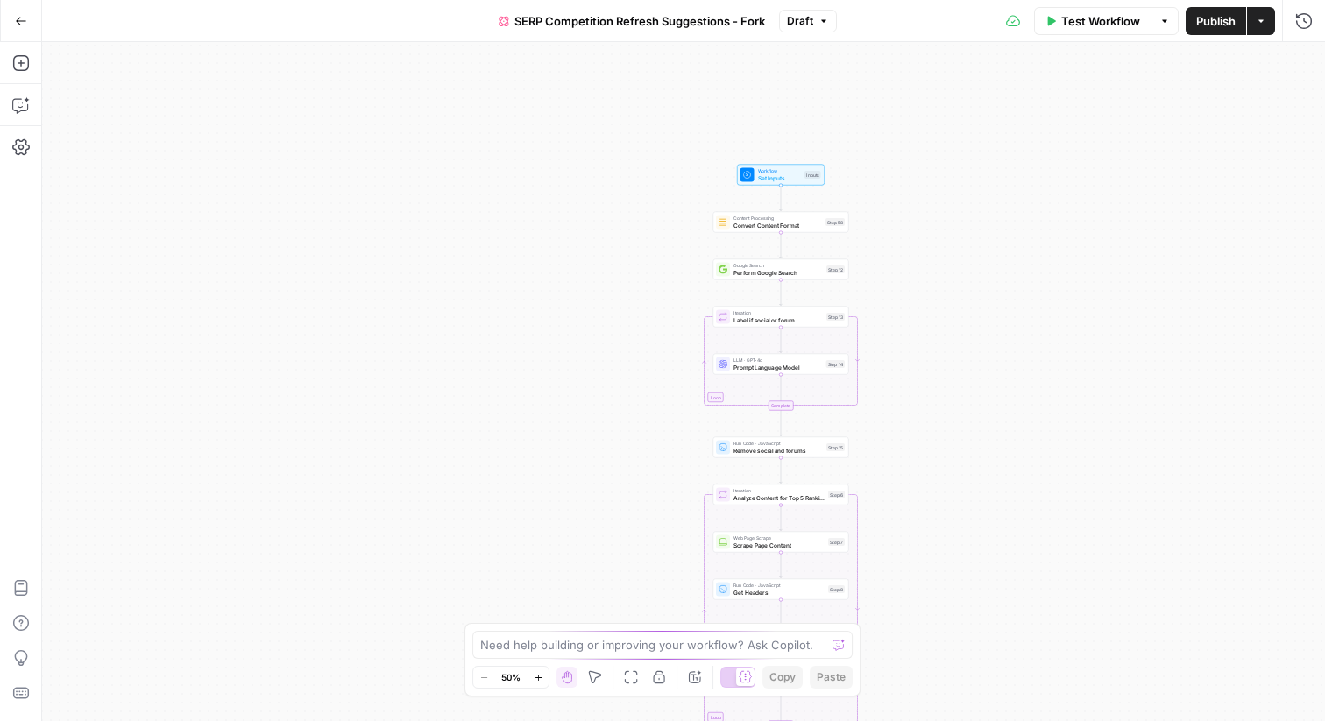
drag, startPoint x: 877, startPoint y: 169, endPoint x: 972, endPoint y: 455, distance: 301.0
click at [972, 455] on div "true false Workflow Set Inputs Inputs Content Processing Convert Content Format…" at bounding box center [683, 381] width 1283 height 679
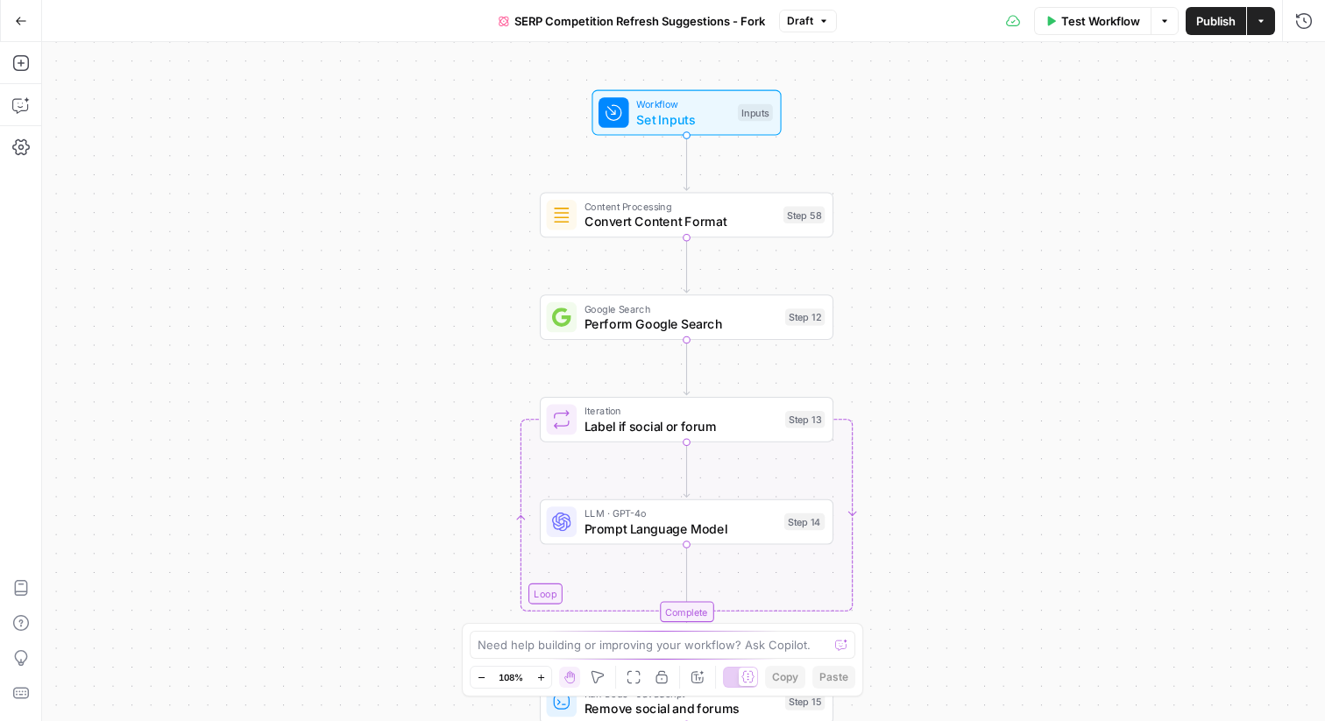
drag, startPoint x: 990, startPoint y: 454, endPoint x: 772, endPoint y: 649, distance: 292.4
click at [772, 649] on body "Webflow New Home Browse Insights Opportunities Your Data Flightpath Recent Grid…" at bounding box center [662, 360] width 1325 height 721
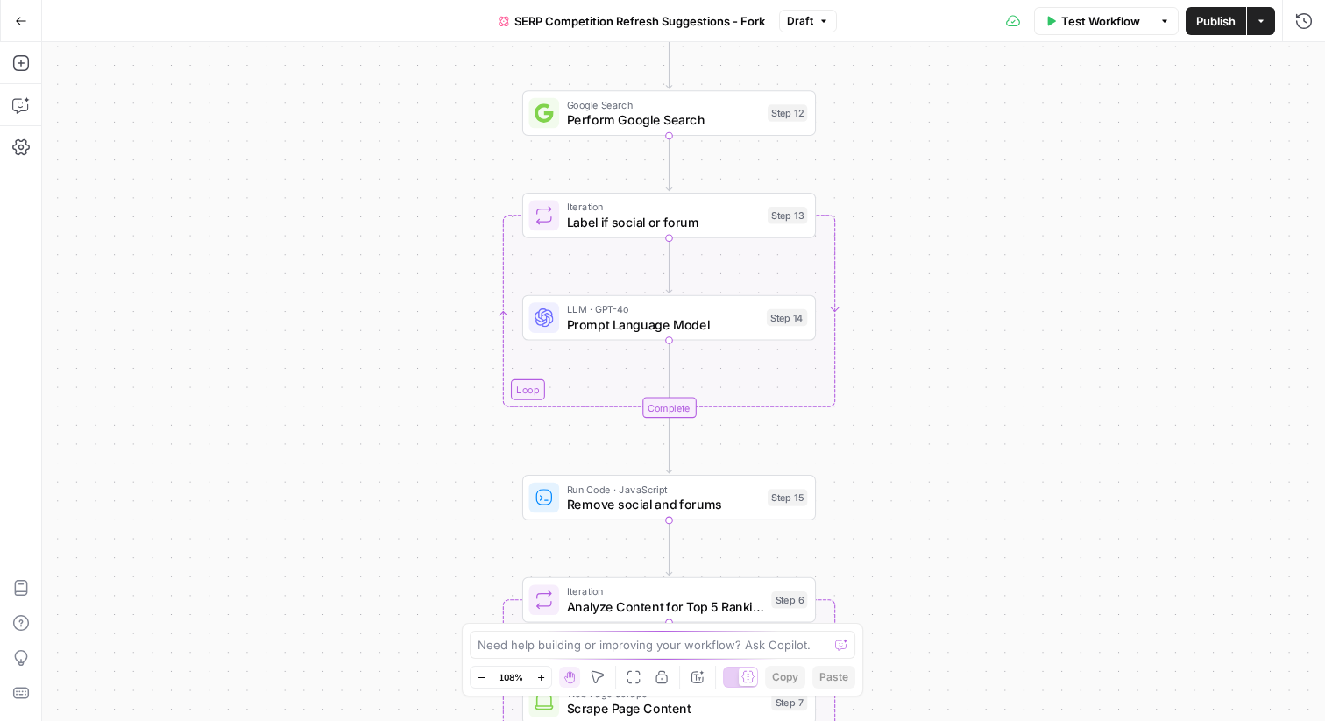
drag, startPoint x: 905, startPoint y: 444, endPoint x: 904, endPoint y: 219, distance: 225.3
click at [904, 219] on div "true false Workflow Set Inputs Inputs Content Processing Convert Content Format…" at bounding box center [683, 381] width 1283 height 679
drag, startPoint x: 904, startPoint y: 219, endPoint x: 876, endPoint y: 219, distance: 28.0
click at [876, 219] on div "true false Workflow Set Inputs Inputs Content Processing Convert Content Format…" at bounding box center [683, 381] width 1283 height 679
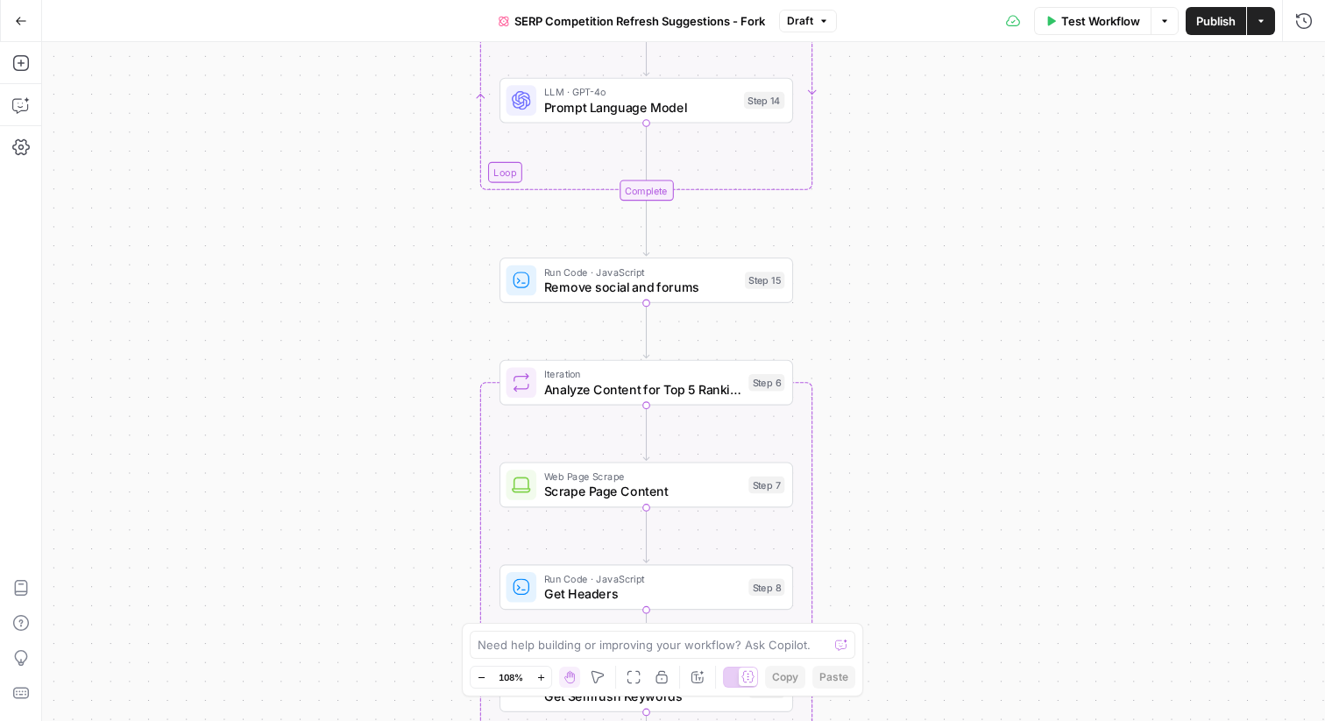
drag, startPoint x: 901, startPoint y: 271, endPoint x: 906, endPoint y: 54, distance: 216.6
click at [906, 54] on div "true false Workflow Set Inputs Inputs Content Processing Convert Content Format…" at bounding box center [683, 381] width 1283 height 679
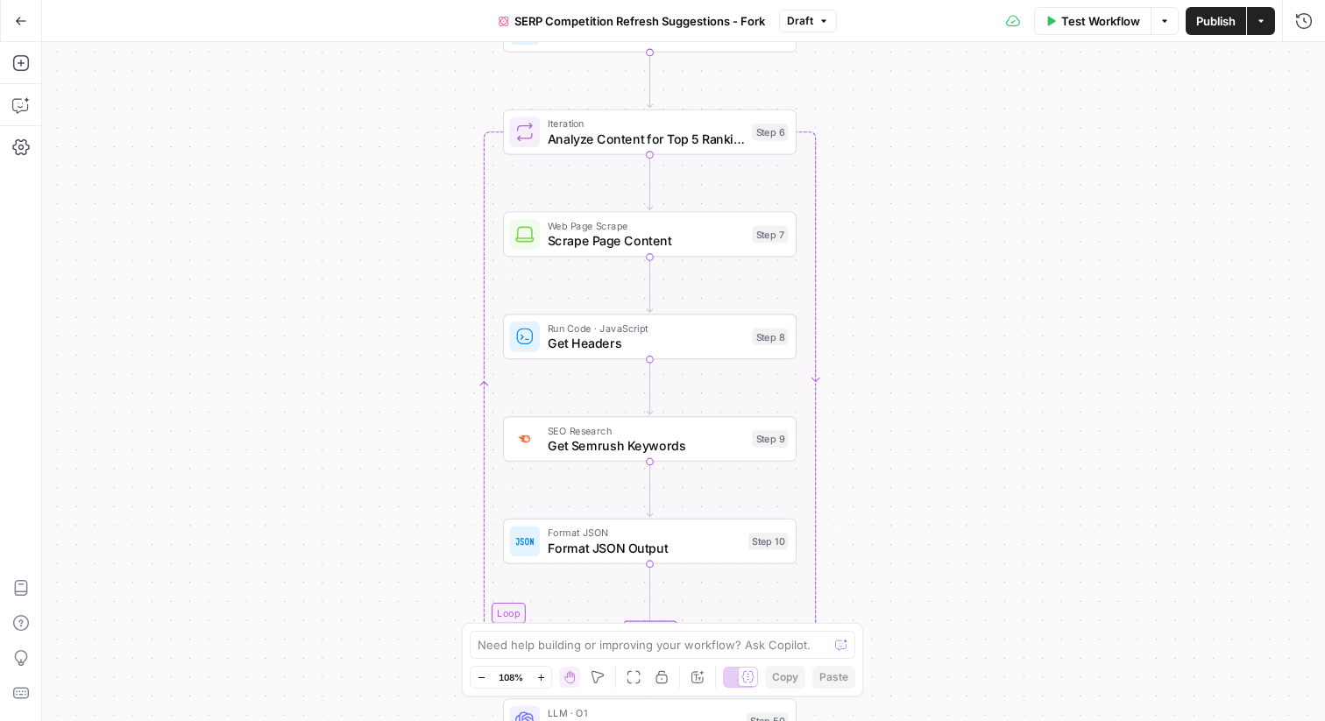
drag, startPoint x: 838, startPoint y: 184, endPoint x: 841, endPoint y: -64, distance: 248.1
click at [841, 0] on html "Webflow New Home Browse Insights Opportunities Your Data Flightpath Recent Grid…" at bounding box center [662, 360] width 1325 height 721
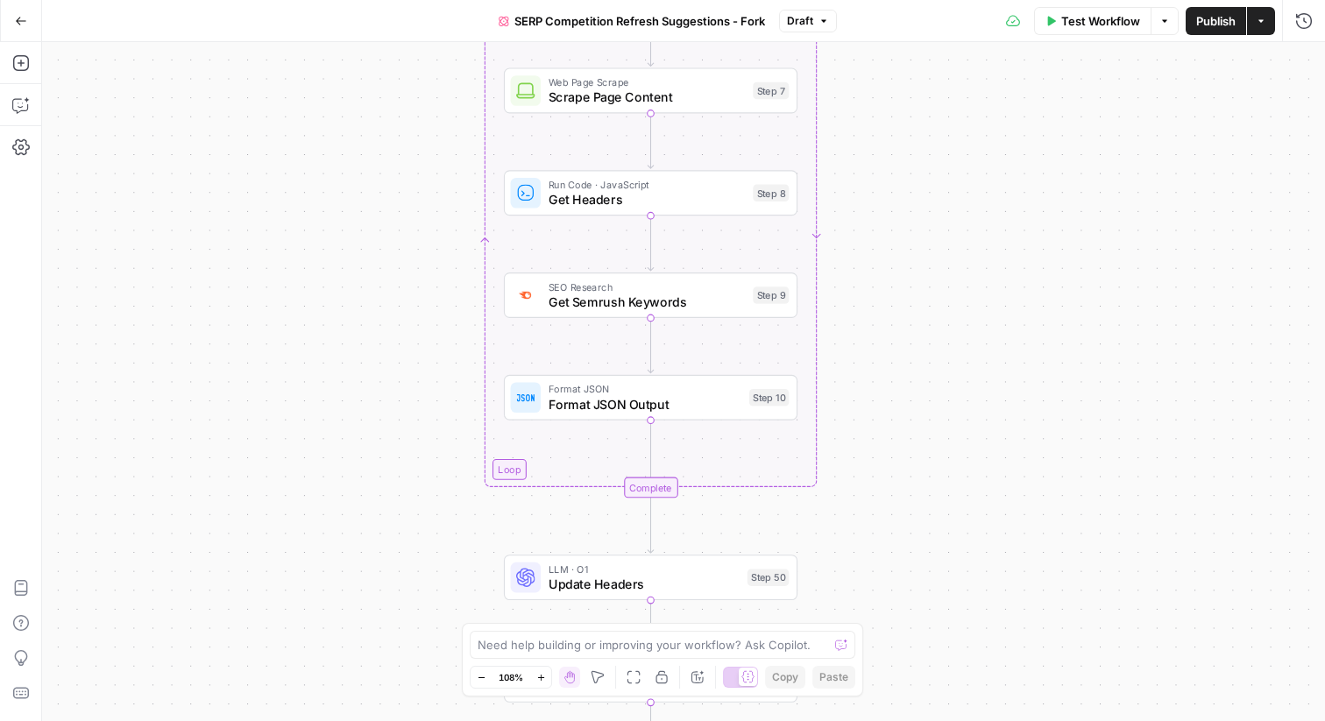
drag, startPoint x: 885, startPoint y: 267, endPoint x: 885, endPoint y: 122, distance: 145.5
click at [885, 122] on div "true false Workflow Set Inputs Inputs Content Processing Convert Content Format…" at bounding box center [683, 381] width 1283 height 679
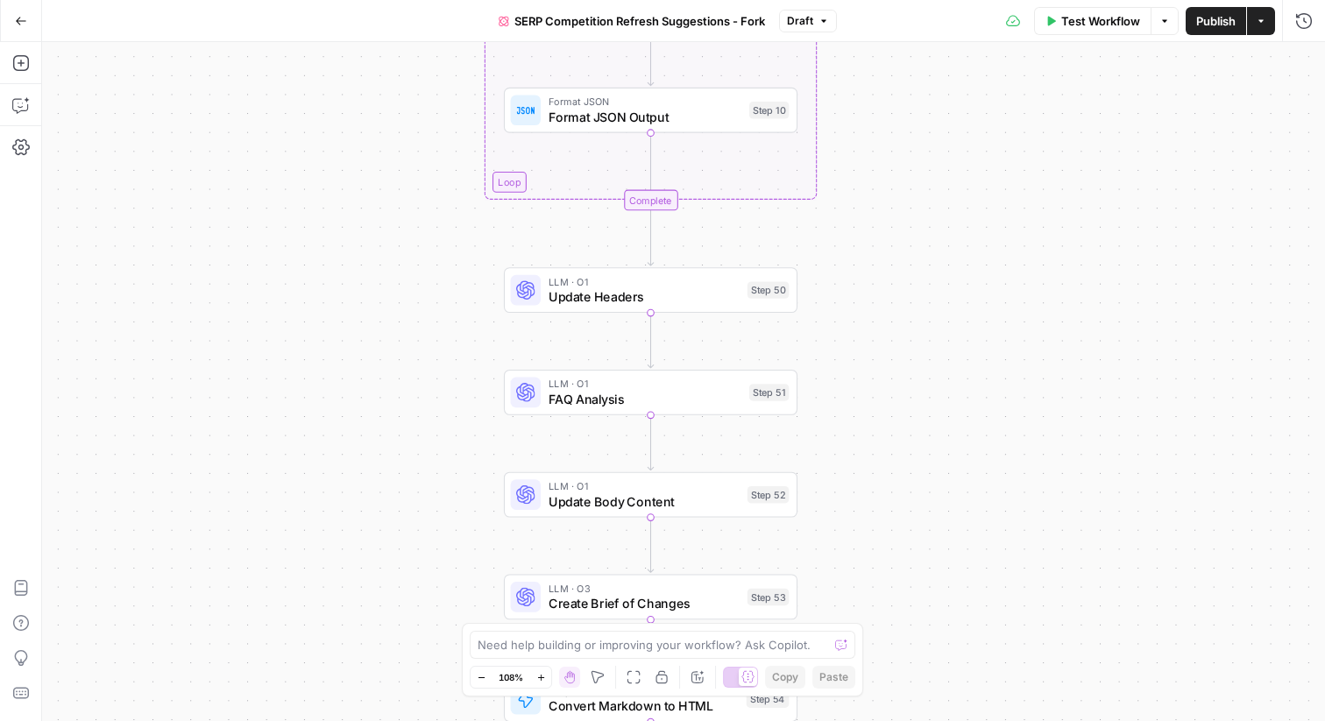
drag, startPoint x: 851, startPoint y: 234, endPoint x: 851, endPoint y: -52, distance: 285.7
click at [851, 0] on html "Webflow New Home Browse Insights Opportunities Your Data Flightpath Recent Grid…" at bounding box center [662, 360] width 1325 height 721
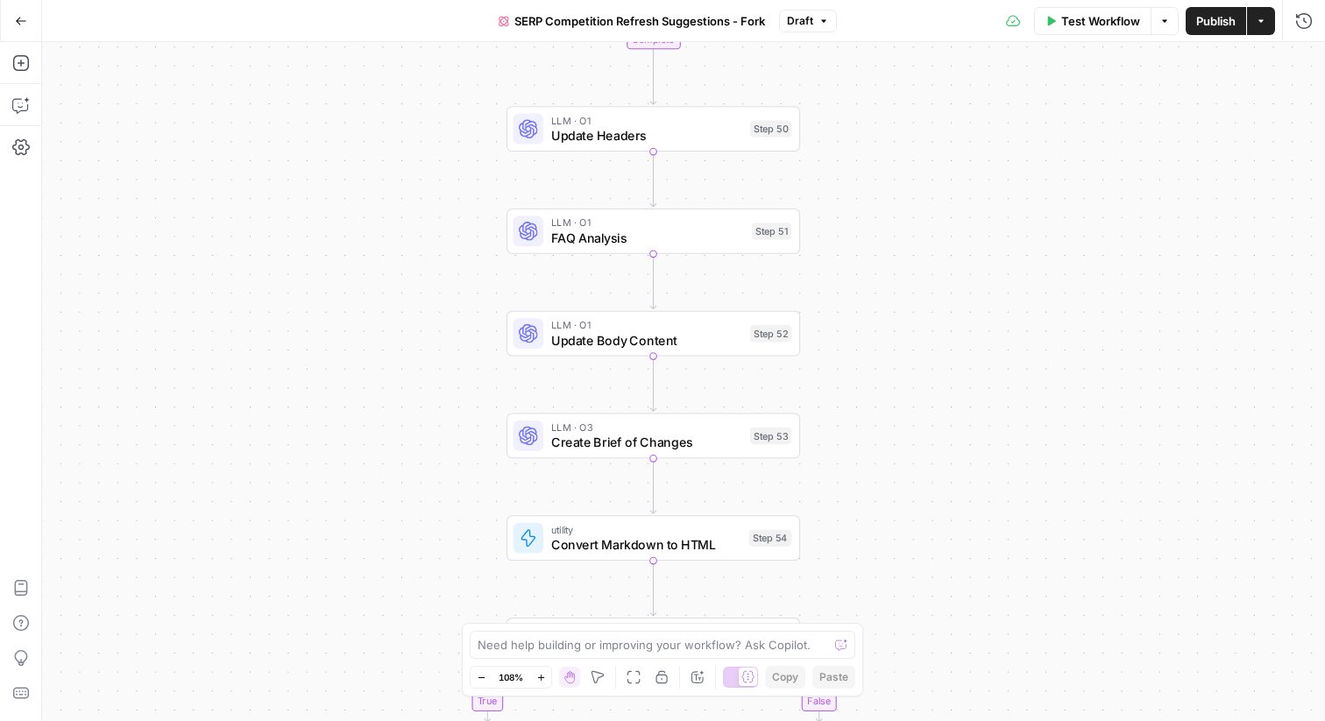
drag, startPoint x: 814, startPoint y: 337, endPoint x: 817, endPoint y: 174, distance: 163.9
click at [817, 174] on div "true false Workflow Set Inputs Inputs Content Processing Convert Content Format…" at bounding box center [683, 381] width 1283 height 679
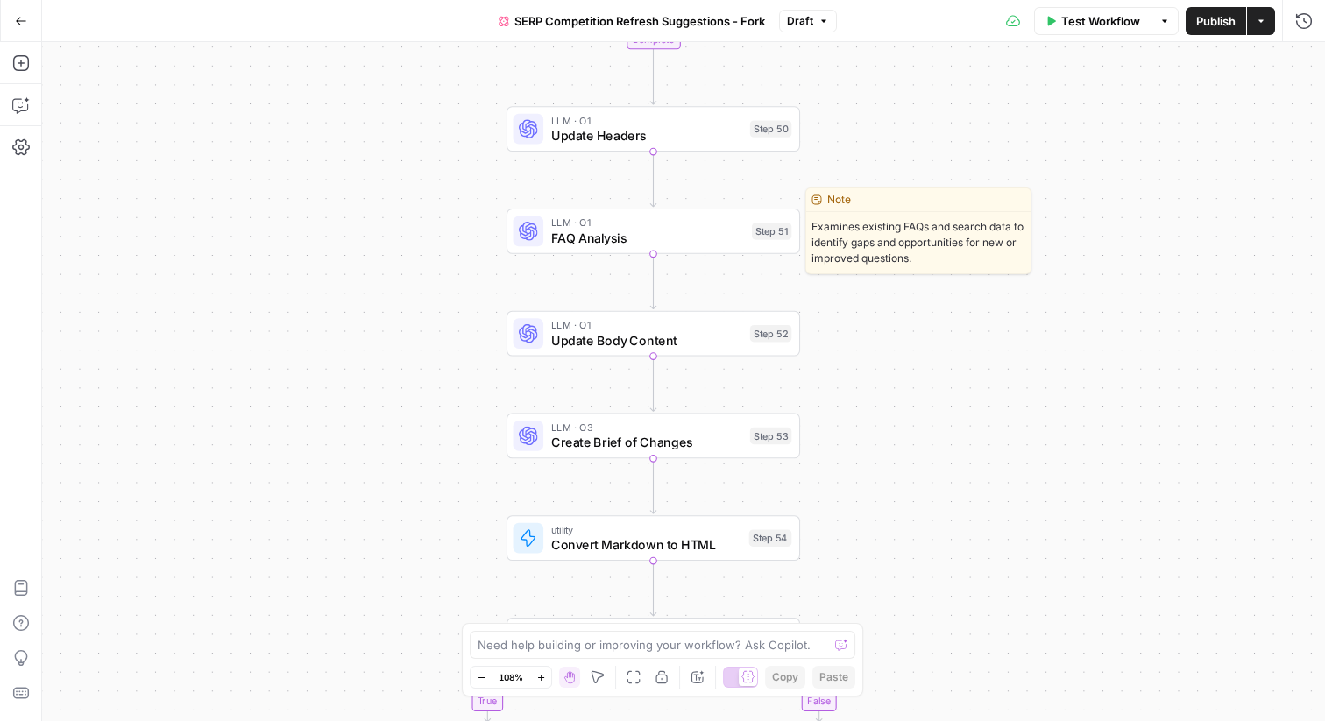
click at [562, 241] on span "FAQ Analysis" at bounding box center [648, 238] width 194 height 19
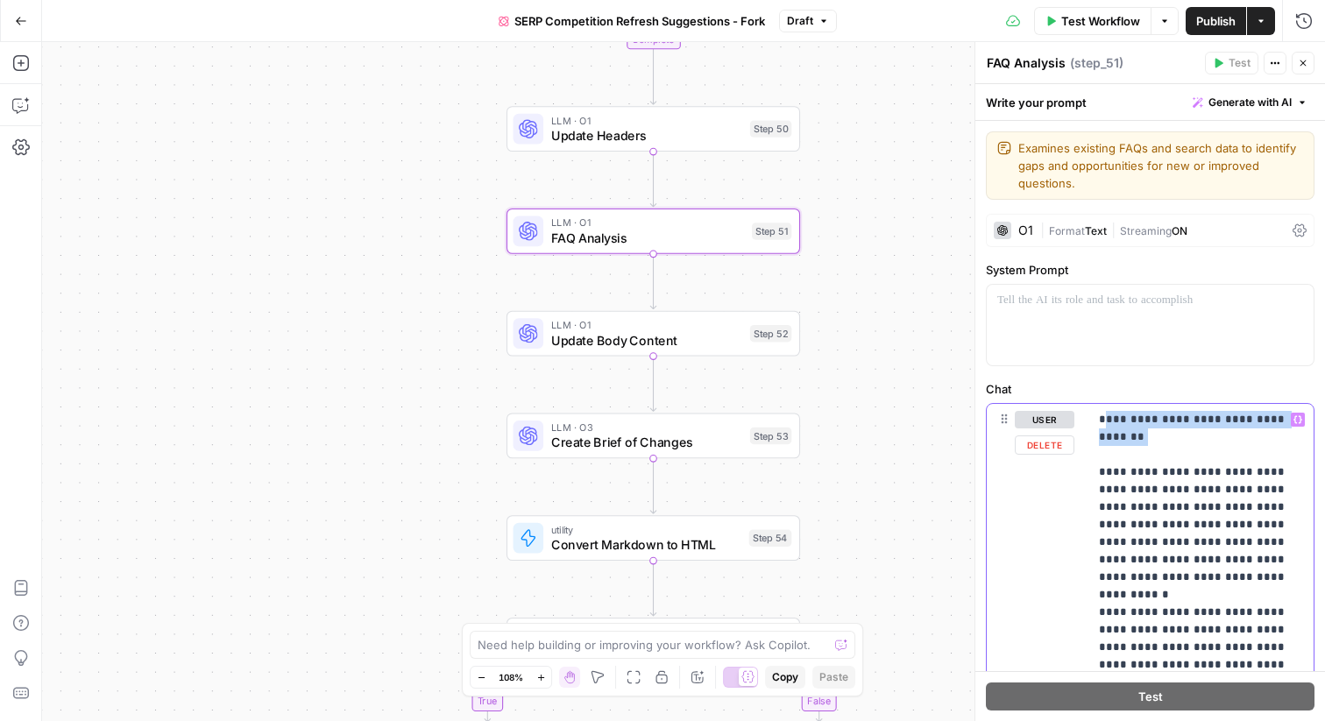
drag, startPoint x: 1105, startPoint y: 417, endPoint x: 1159, endPoint y: 448, distance: 61.6
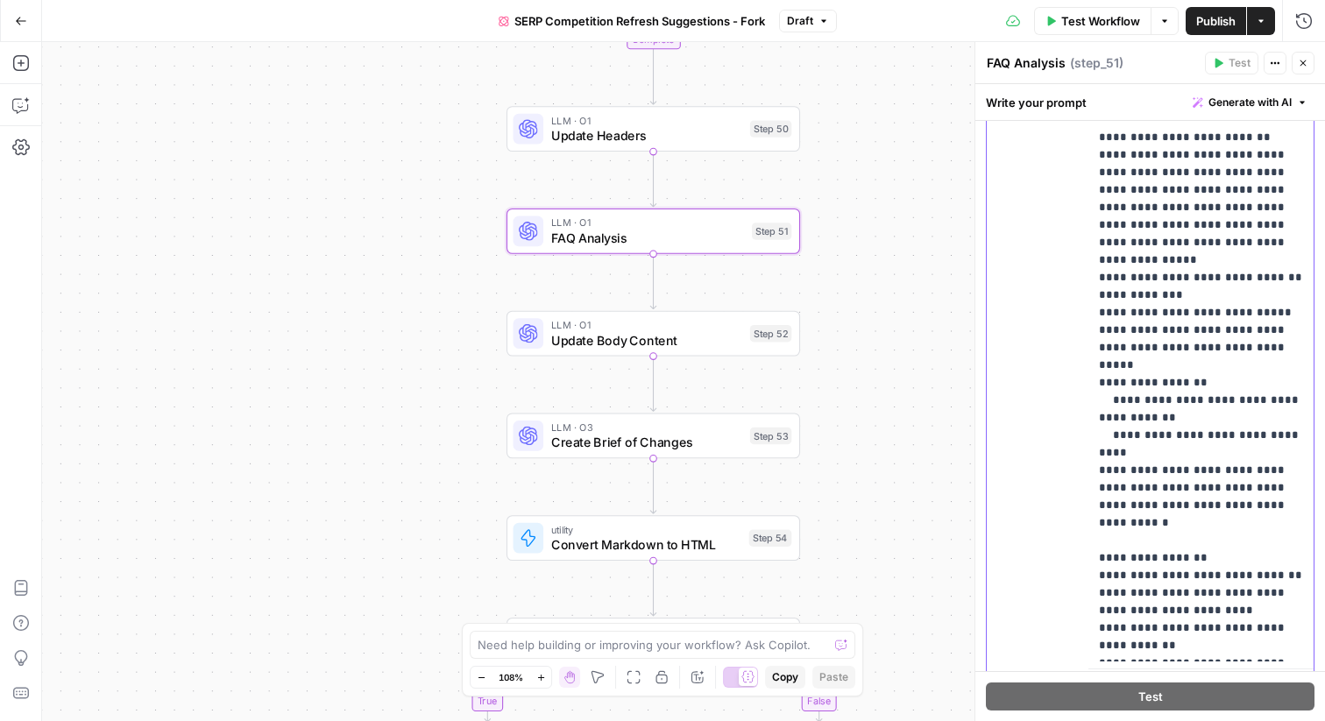
scroll to position [540, 0]
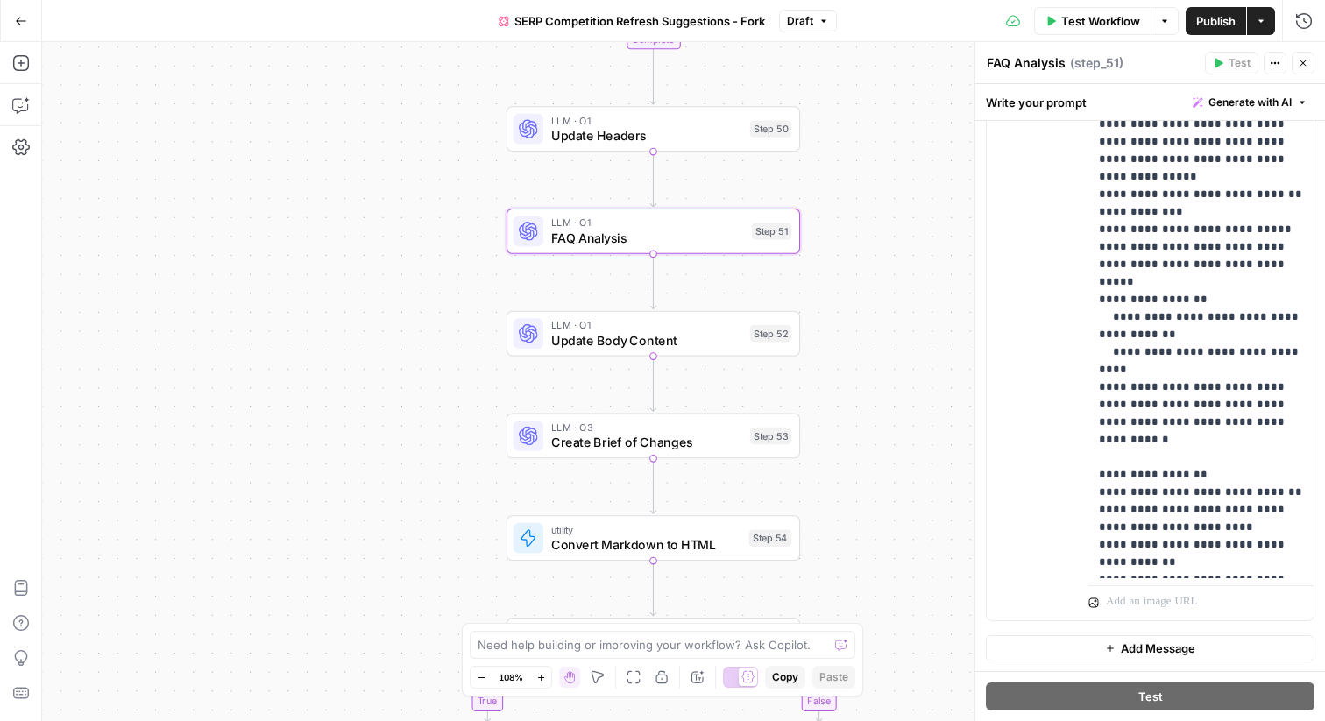
click at [1308, 67] on icon "button" at bounding box center [1303, 63] width 11 height 11
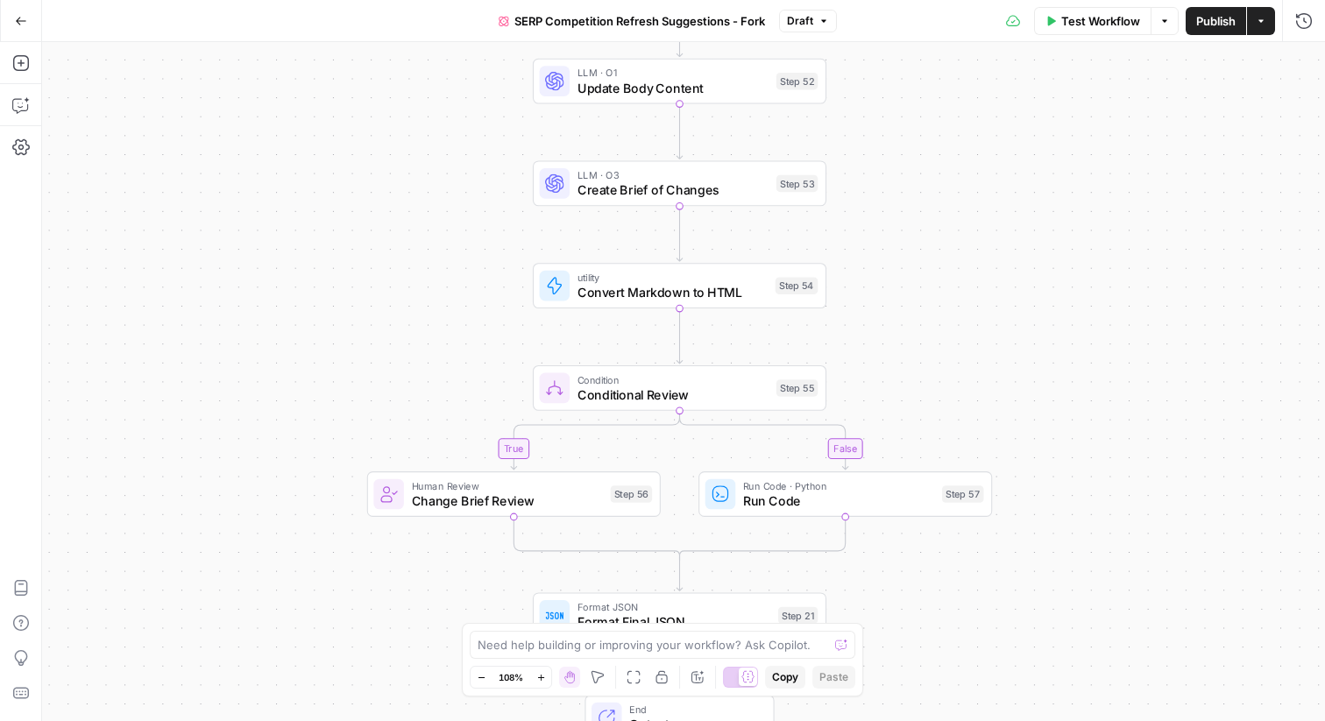
drag, startPoint x: 1139, startPoint y: 202, endPoint x: 1165, endPoint y: -49, distance: 252.8
click at [1165, 0] on html "Webflow New Home Browse Insights Opportunities Your Data Flightpath Recent Grid…" at bounding box center [662, 360] width 1325 height 721
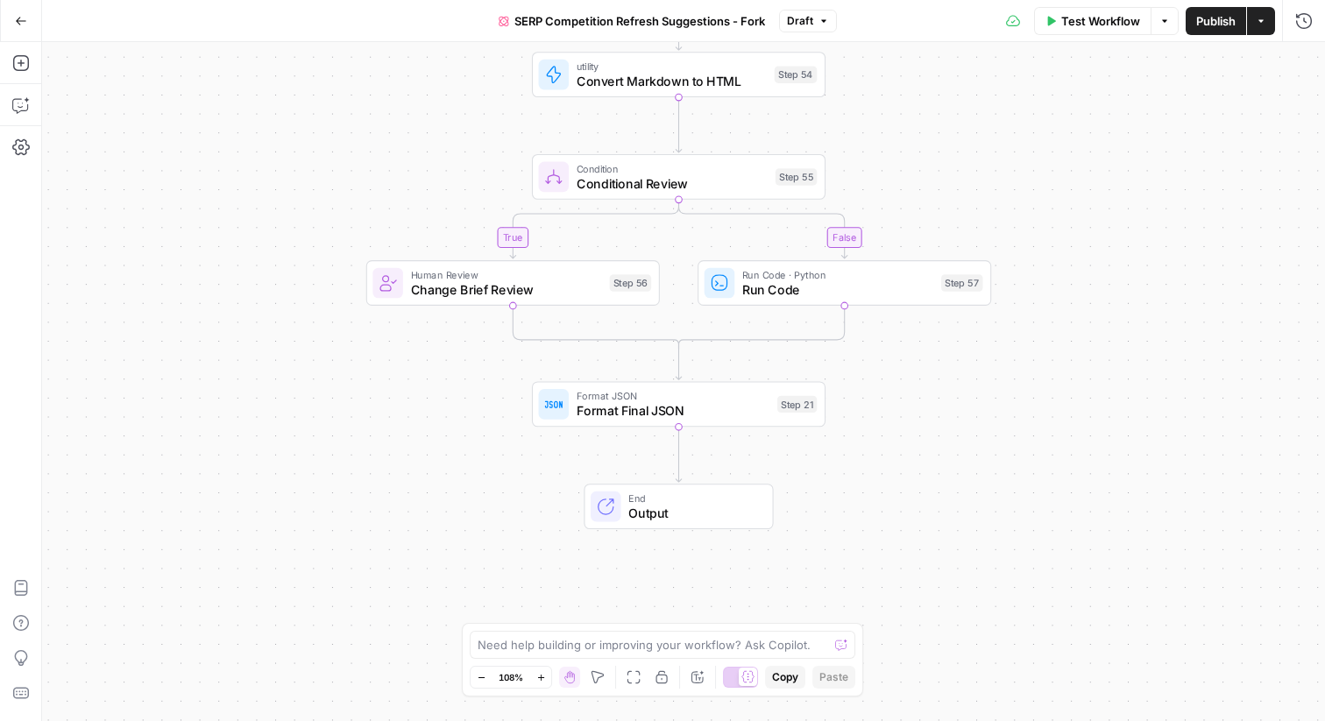
drag, startPoint x: 1018, startPoint y: 320, endPoint x: 1022, endPoint y: 38, distance: 282.3
click at [1022, 38] on div "Go Back SERP Competition Refresh Suggestions - Fork Draft Test Workflow Options…" at bounding box center [662, 360] width 1325 height 721
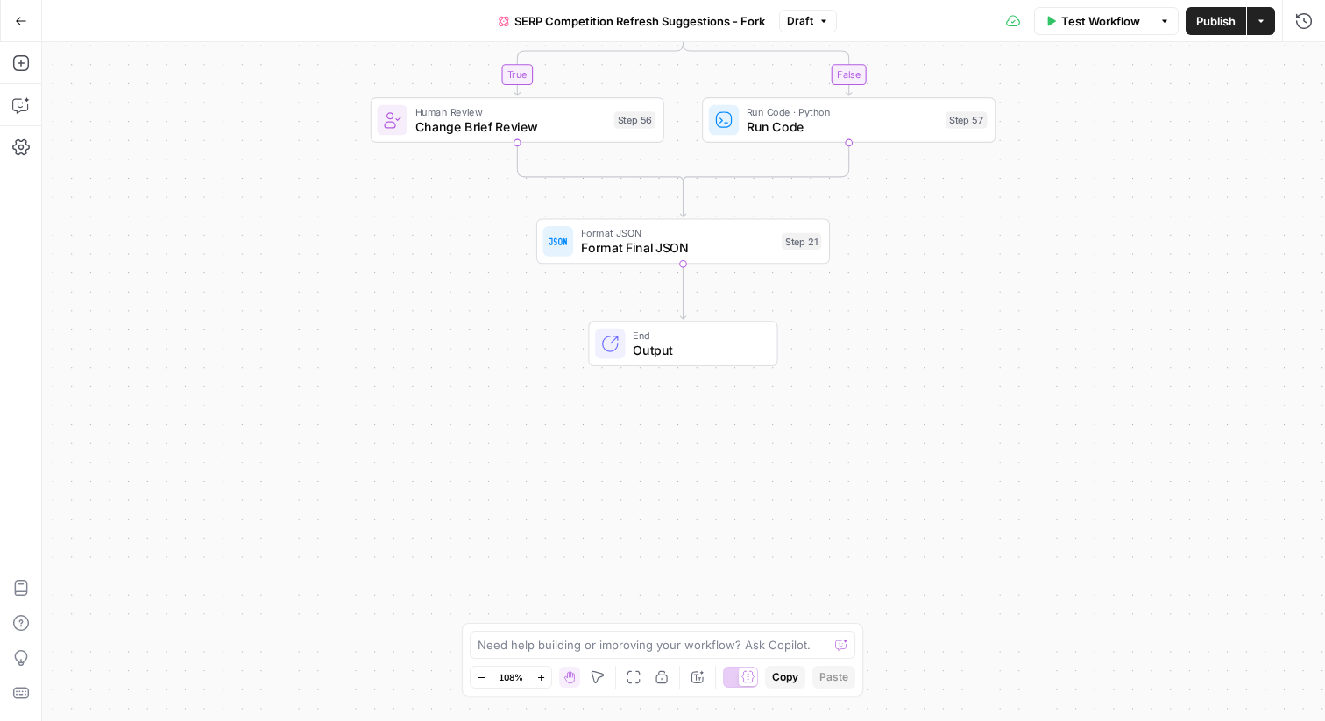
drag, startPoint x: 967, startPoint y: 358, endPoint x: 967, endPoint y: 264, distance: 93.8
click at [967, 264] on div "true false Workflow Set Inputs Inputs Content Processing Convert Content Format…" at bounding box center [683, 381] width 1283 height 679
